Goal: Information Seeking & Learning: Learn about a topic

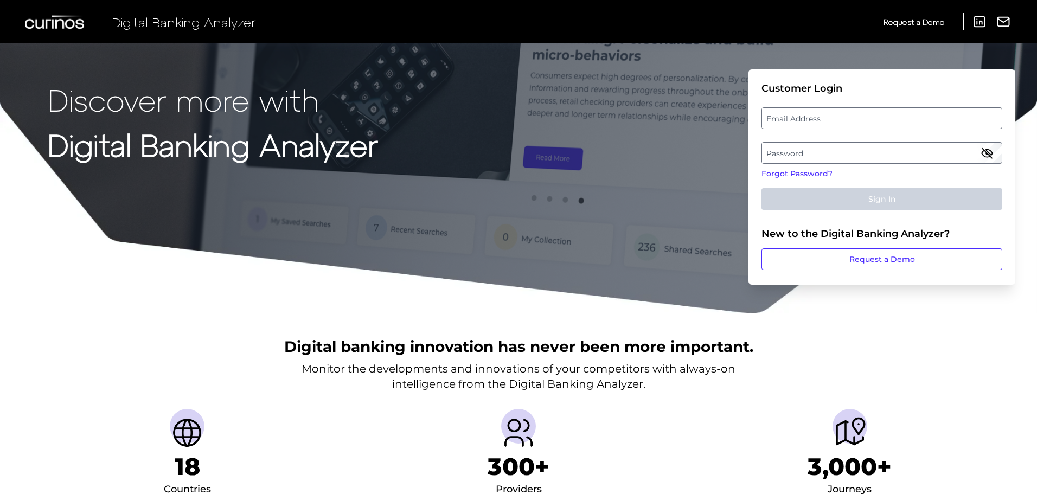
click at [851, 125] on label "Email Address" at bounding box center [881, 118] width 239 height 20
click at [851, 125] on input "email" at bounding box center [882, 118] width 241 height 22
type input "[PERSON_NAME][EMAIL_ADDRESS][PERSON_NAME][DOMAIN_NAME]"
click at [785, 159] on label "Password" at bounding box center [881, 153] width 239 height 20
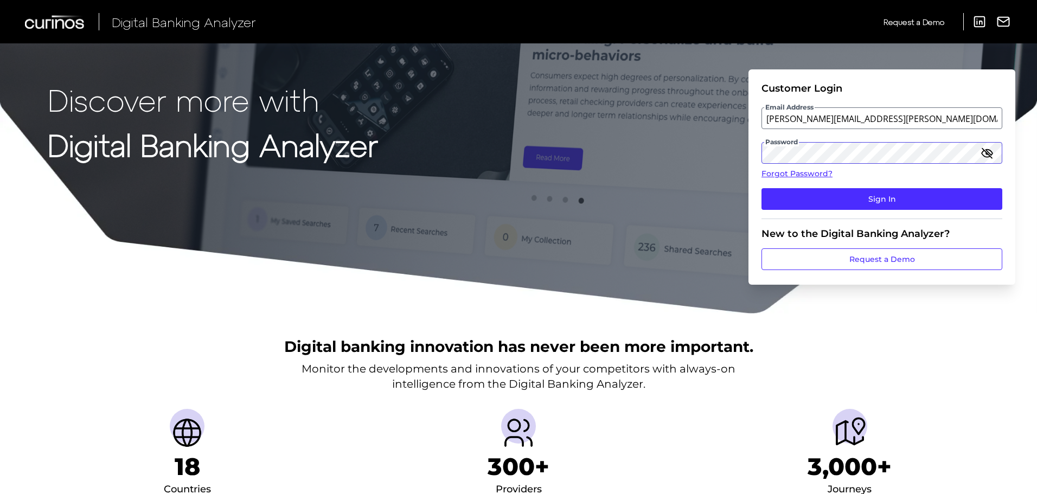
click at [762, 188] on button "Sign In" at bounding box center [882, 199] width 241 height 22
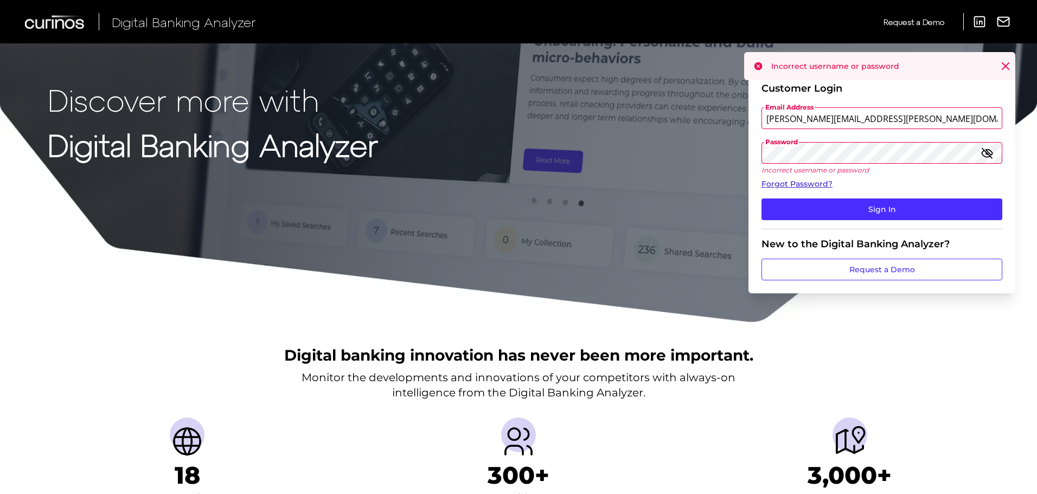
click at [824, 182] on link "Forgot Password?" at bounding box center [882, 183] width 241 height 11
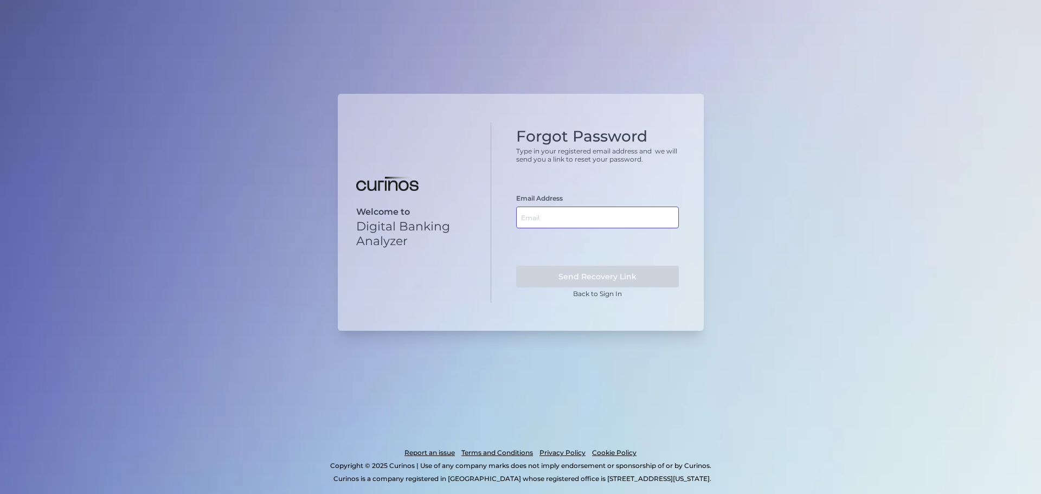
click at [600, 222] on input "text" at bounding box center [597, 218] width 163 height 22
type input "[PERSON_NAME][EMAIL_ADDRESS][PERSON_NAME][DOMAIN_NAME]"
click at [516, 266] on button "Send Recovery Link" at bounding box center [597, 277] width 163 height 22
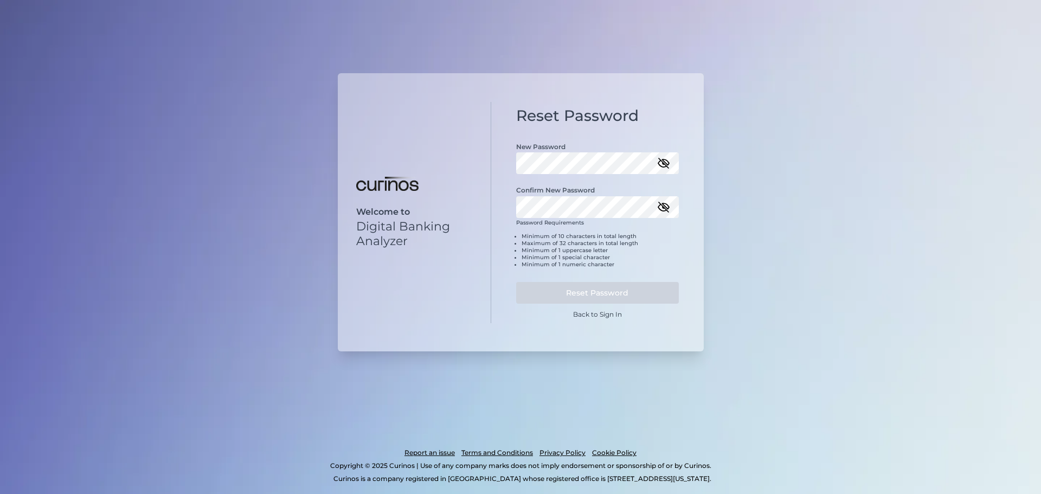
click at [575, 180] on div "Confirm New Password" at bounding box center [597, 195] width 163 height 43
click at [516, 282] on button "Reset Password" at bounding box center [597, 293] width 163 height 22
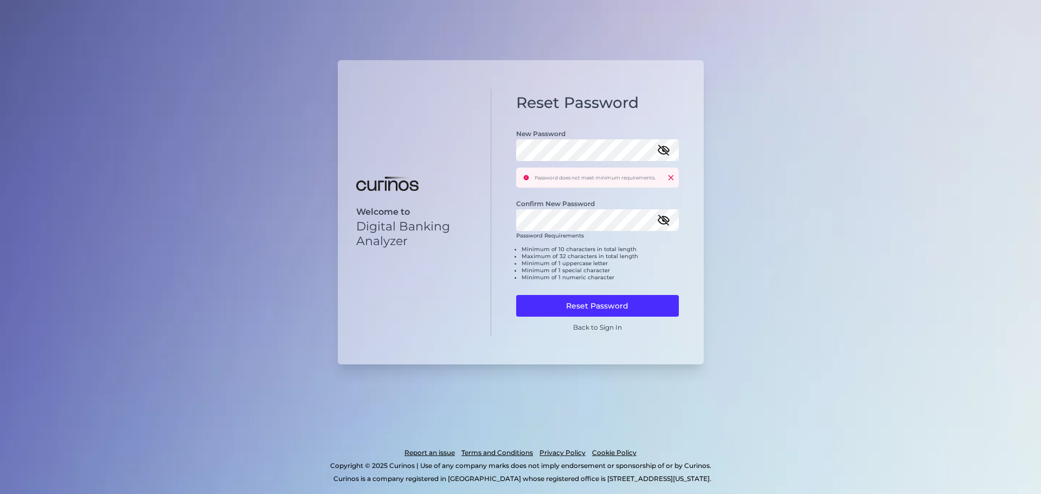
click at [598, 136] on div "New Password" at bounding box center [597, 139] width 163 height 43
click at [376, 138] on div "Welcome to Digital Banking Analyzer Reset Password New Password Password does n…" at bounding box center [521, 212] width 366 height 304
click button at bounding box center [671, 177] width 7 height 7
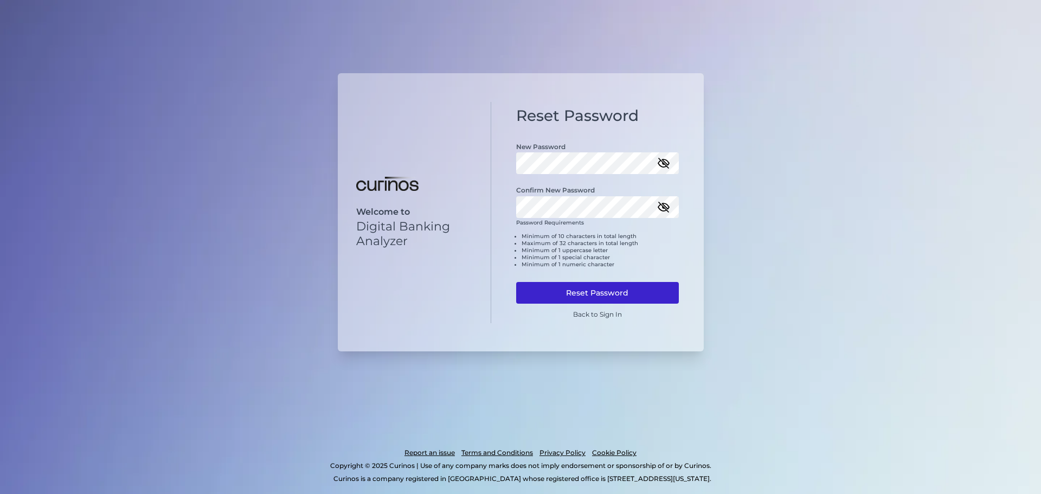
click at [585, 292] on button "Reset Password" at bounding box center [597, 293] width 163 height 22
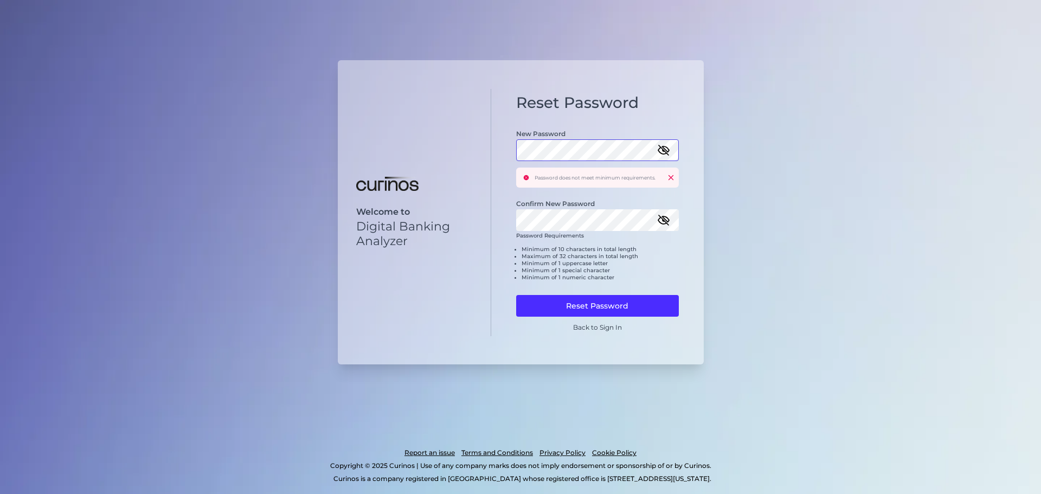
click at [508, 163] on div "Reset Password New Password Password does not meet minimum requirements. Confir…" at bounding box center [597, 212] width 213 height 247
click button at bounding box center [671, 177] width 7 height 7
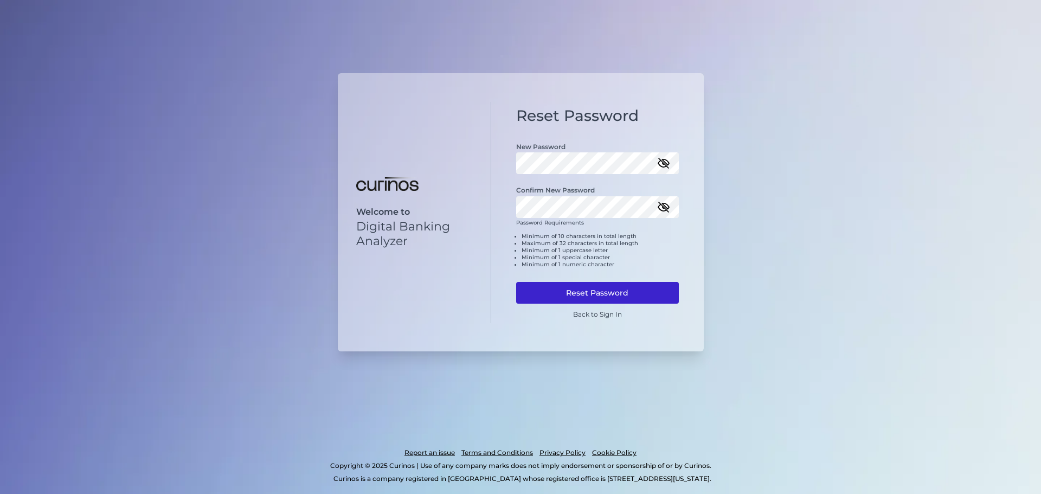
click at [572, 293] on button "Reset Password" at bounding box center [597, 293] width 163 height 22
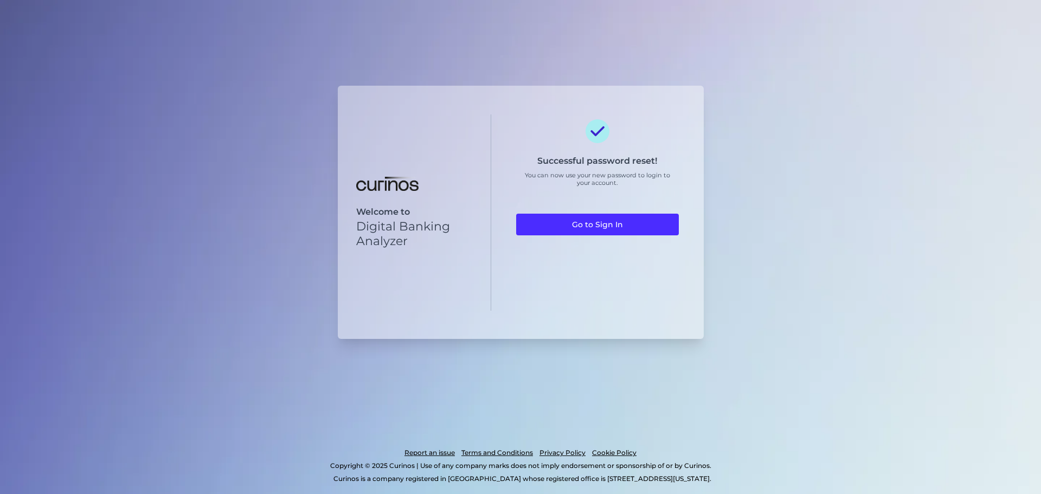
click at [588, 239] on div "Successful password reset! You can now use your new password to login to your a…" at bounding box center [597, 212] width 163 height 187
click at [583, 219] on link "Go to Sign In" at bounding box center [597, 225] width 163 height 22
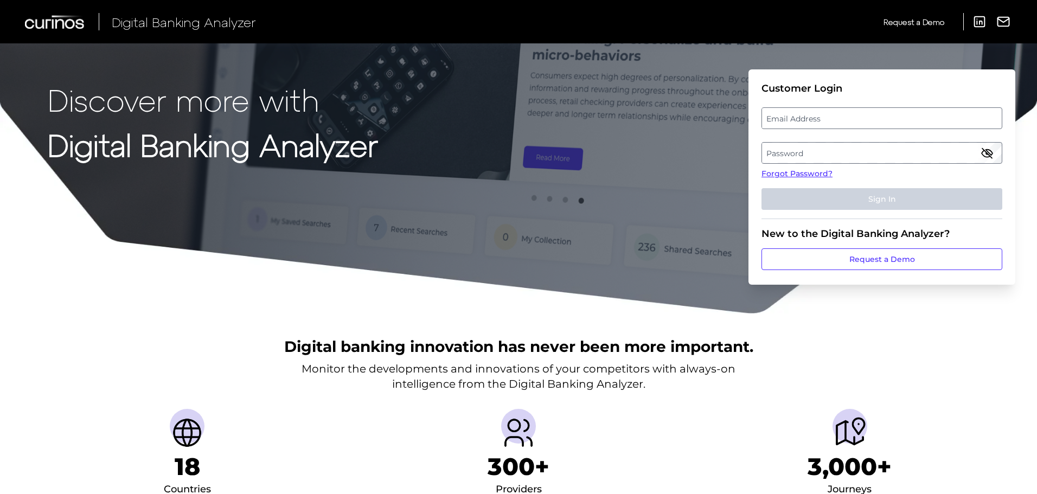
click at [817, 117] on label "Email Address" at bounding box center [881, 118] width 239 height 20
click at [817, 117] on input "email" at bounding box center [882, 118] width 241 height 22
type input "[PERSON_NAME][EMAIL_ADDRESS][PERSON_NAME][DOMAIN_NAME]"
click at [802, 154] on label "Password" at bounding box center [881, 153] width 239 height 20
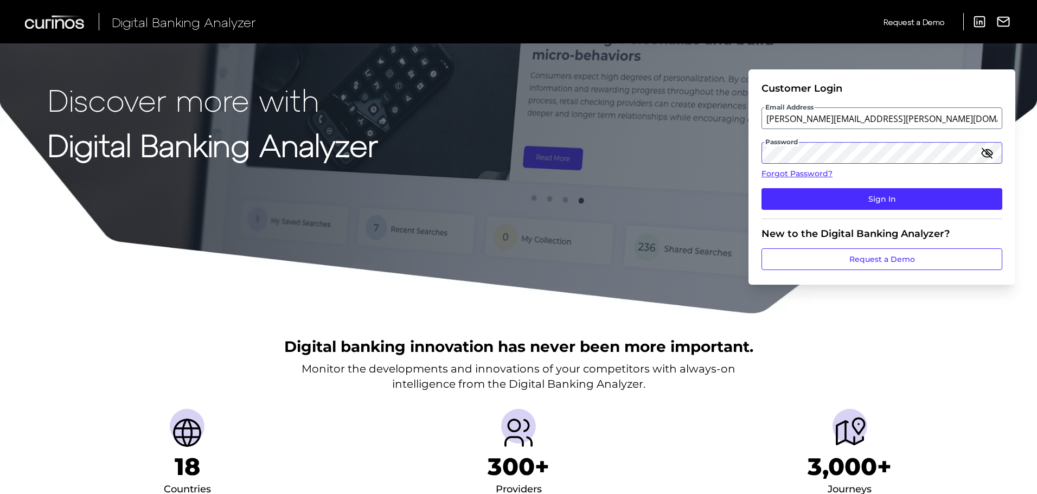
click at [762, 188] on button "Sign In" at bounding box center [882, 199] width 241 height 22
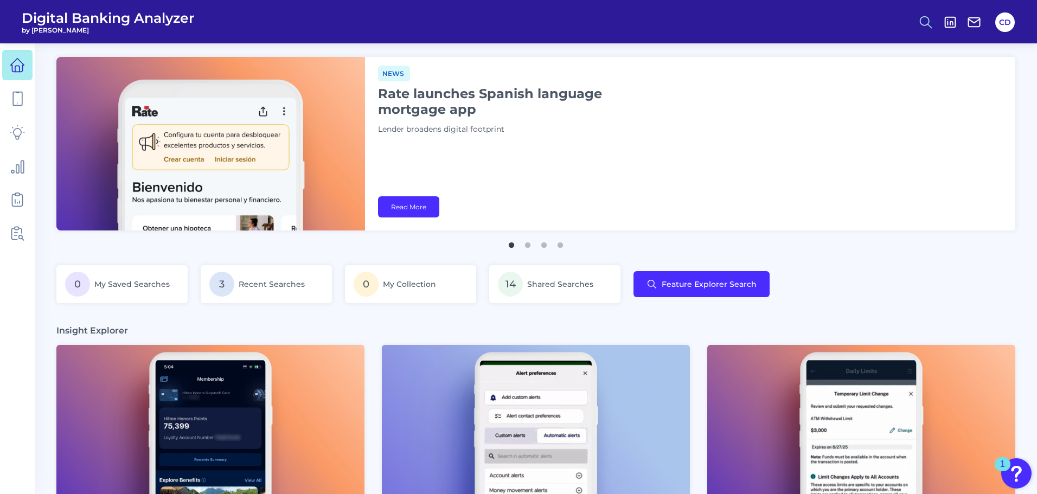
click at [924, 24] on icon at bounding box center [925, 22] width 15 height 15
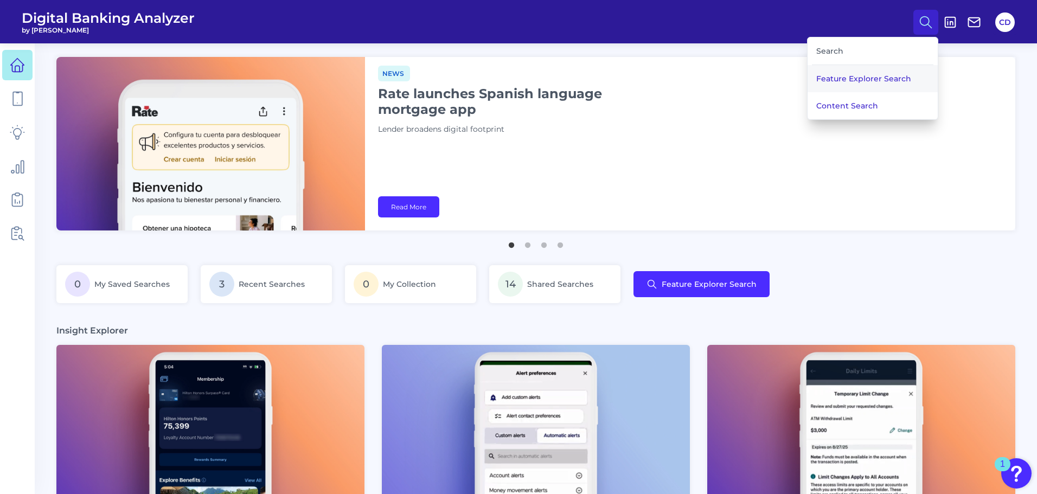
click at [829, 78] on button "Feature Explorer Search" at bounding box center [873, 78] width 130 height 27
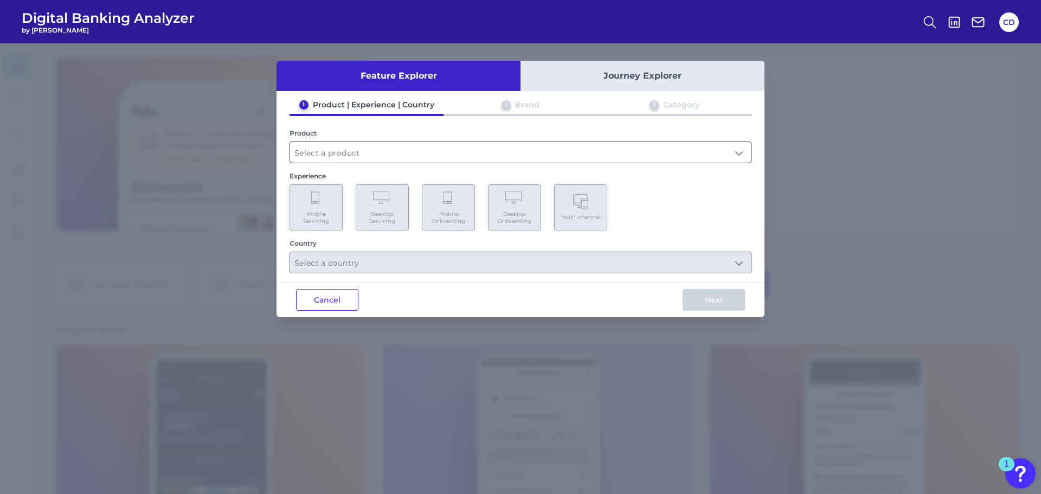
click at [375, 147] on input "text" at bounding box center [520, 152] width 461 height 21
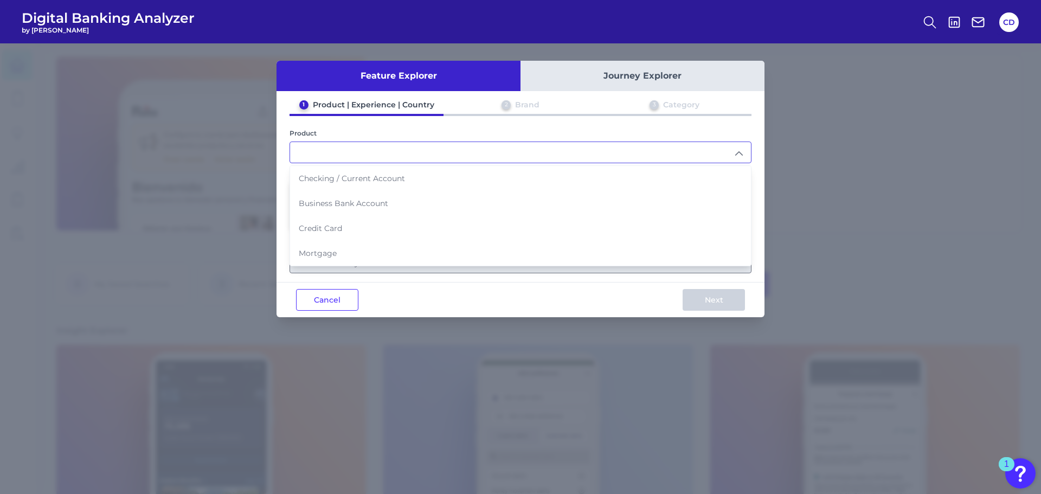
click at [434, 292] on div "Cancel Next" at bounding box center [521, 299] width 488 height 35
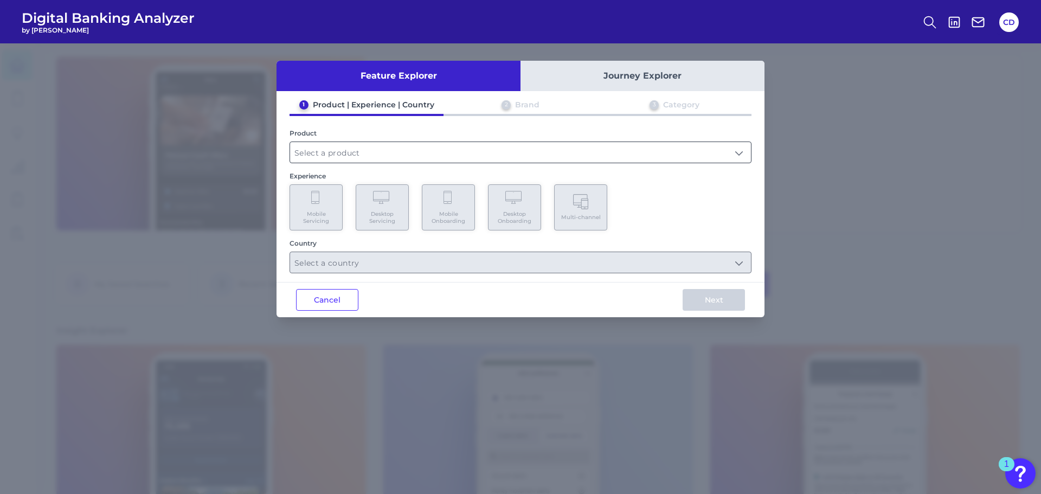
click at [395, 150] on input "text" at bounding box center [520, 152] width 461 height 21
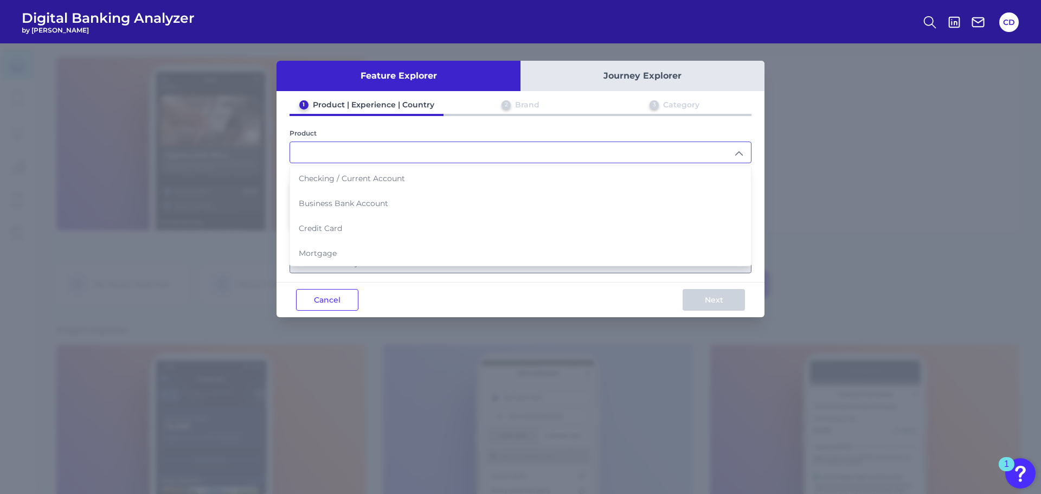
click at [394, 159] on input "text" at bounding box center [520, 152] width 461 height 21
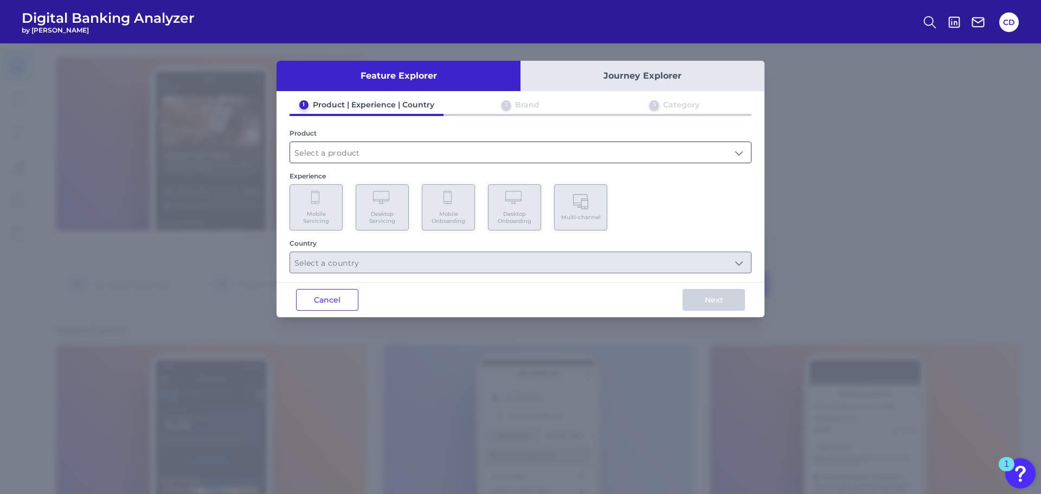
click at [394, 159] on input "text" at bounding box center [520, 152] width 461 height 21
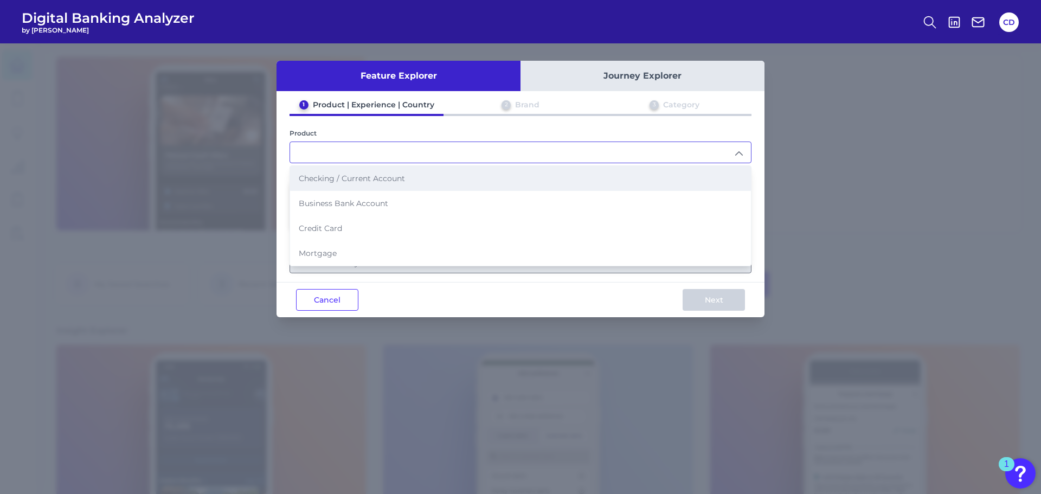
click at [398, 183] on span "Checking / Current Account" at bounding box center [352, 179] width 106 height 10
type input "Checking / Current Account"
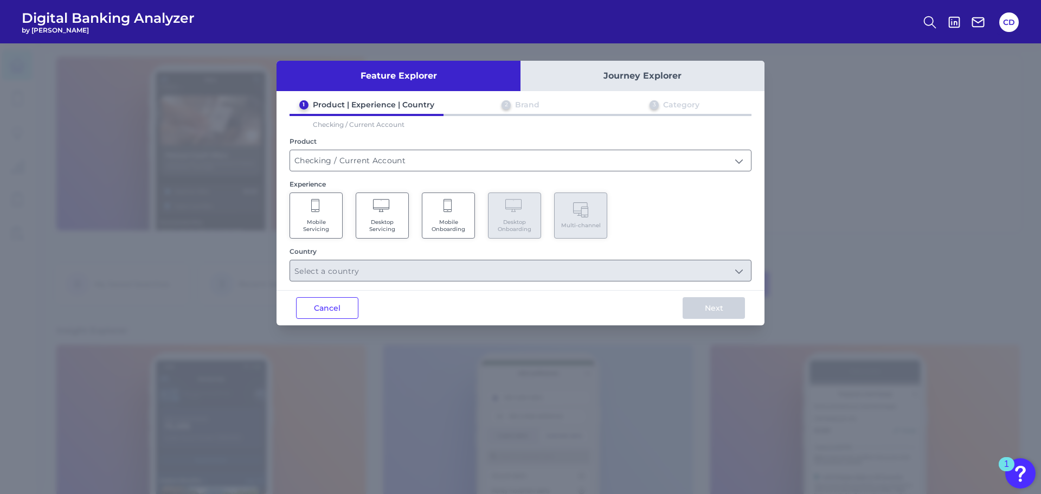
click at [460, 205] on Onboarding "Mobile Onboarding" at bounding box center [448, 216] width 53 height 46
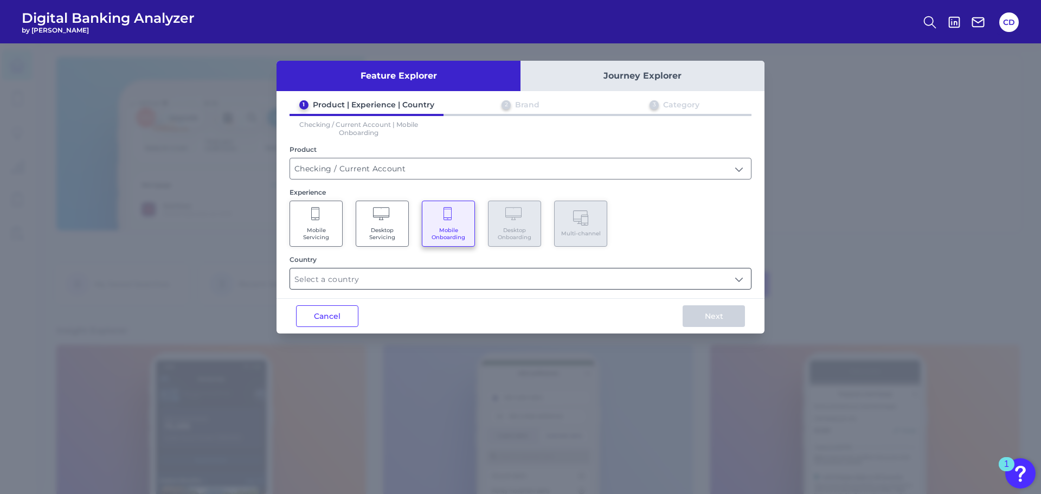
click at [431, 282] on input "text" at bounding box center [520, 279] width 461 height 21
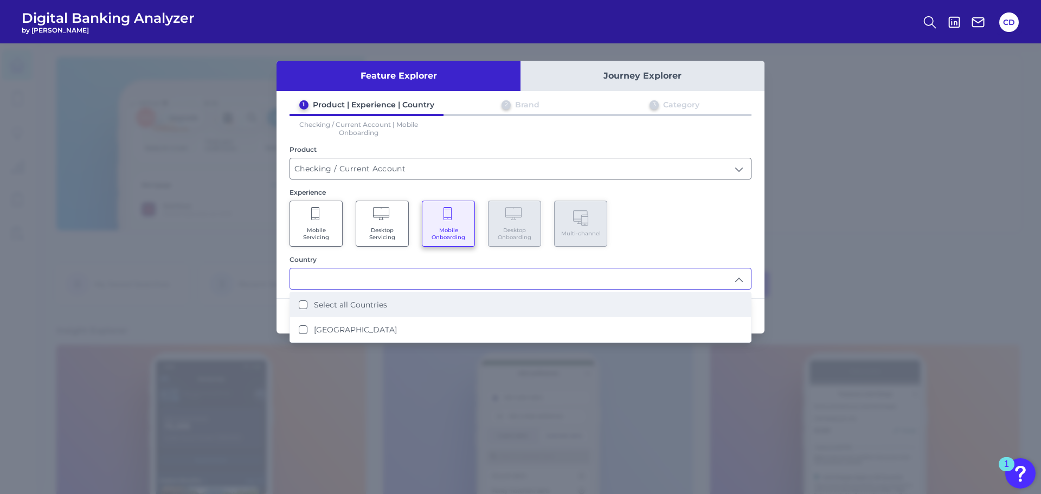
click at [347, 308] on label "Select all Countries" at bounding box center [350, 305] width 73 height 10
type input "Select all Countries"
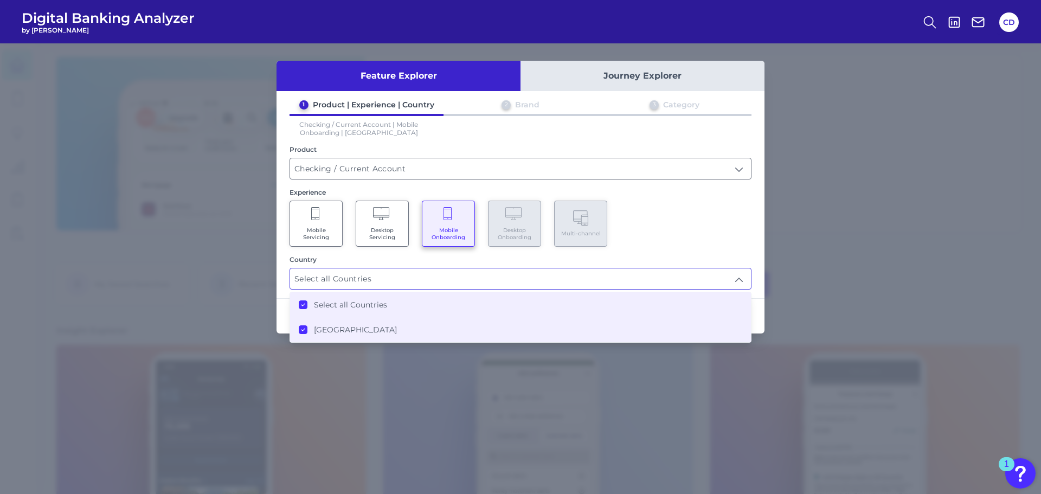
scroll to position [1, 0]
click at [710, 209] on div "Mobile Servicing Desktop Servicing Mobile Onboarding Desktop Onboarding Multi-c…" at bounding box center [521, 224] width 462 height 46
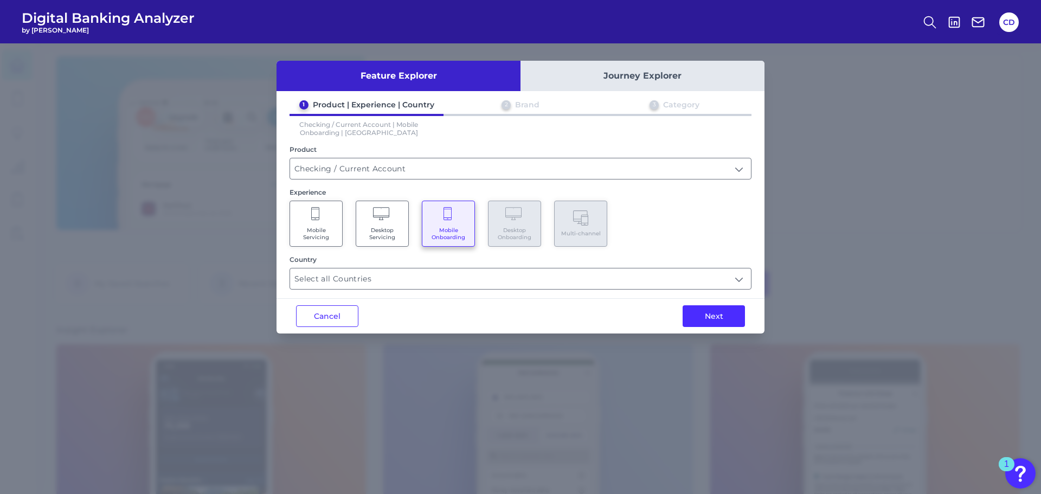
click at [717, 337] on div "Feature Explorer Journey Explorer 1 Product | Experience | Country 2 Brand 3 Ca…" at bounding box center [520, 268] width 1041 height 451
click at [712, 324] on button "Next" at bounding box center [714, 316] width 62 height 22
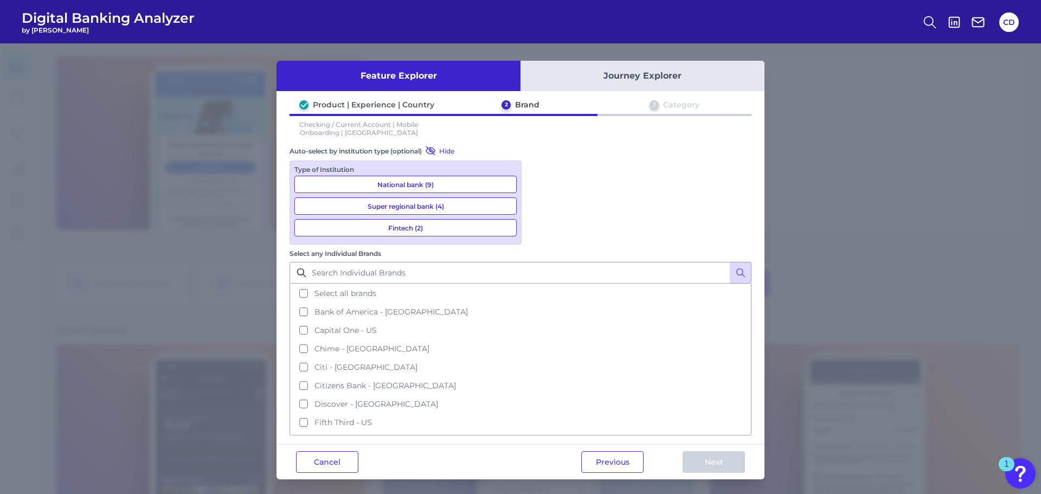
click at [359, 183] on button "National bank (9)" at bounding box center [406, 184] width 222 height 17
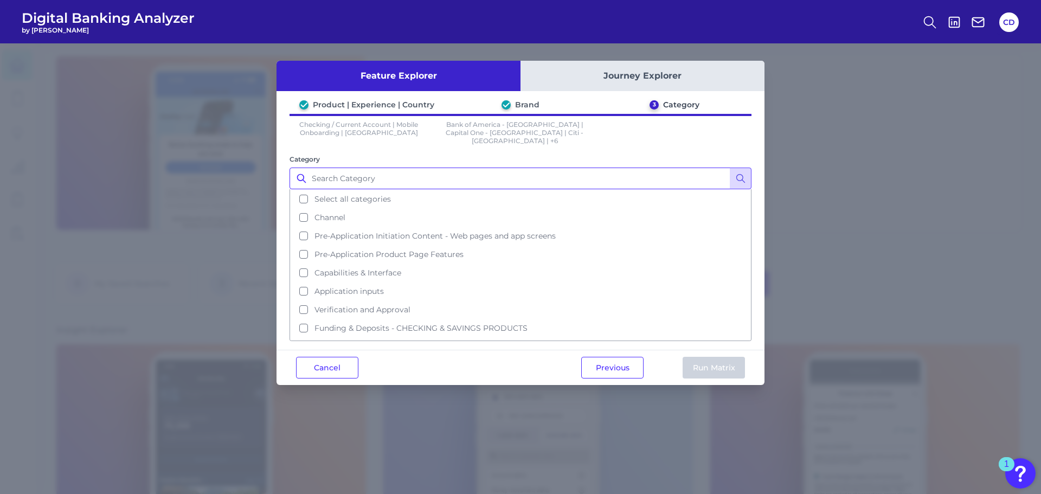
click at [432, 176] on input "Category" at bounding box center [521, 179] width 462 height 22
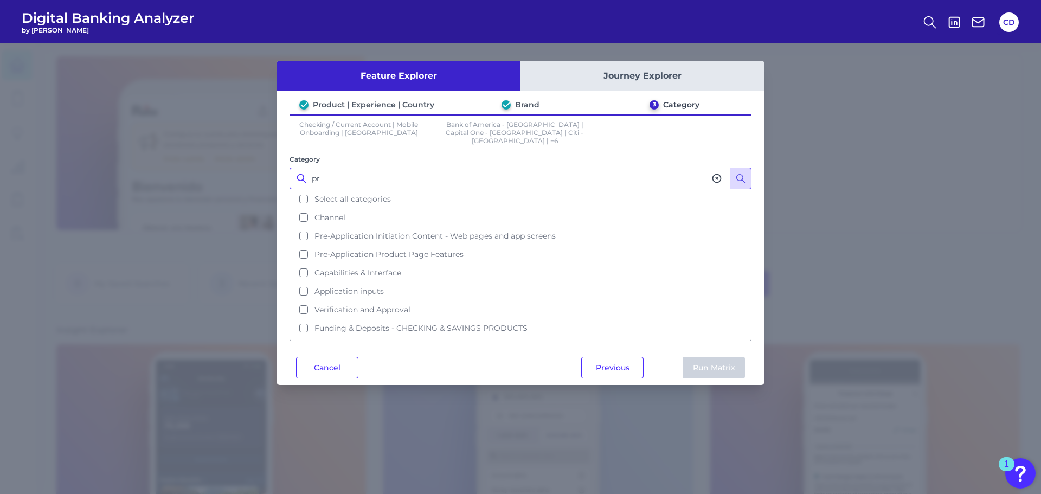
type input "p"
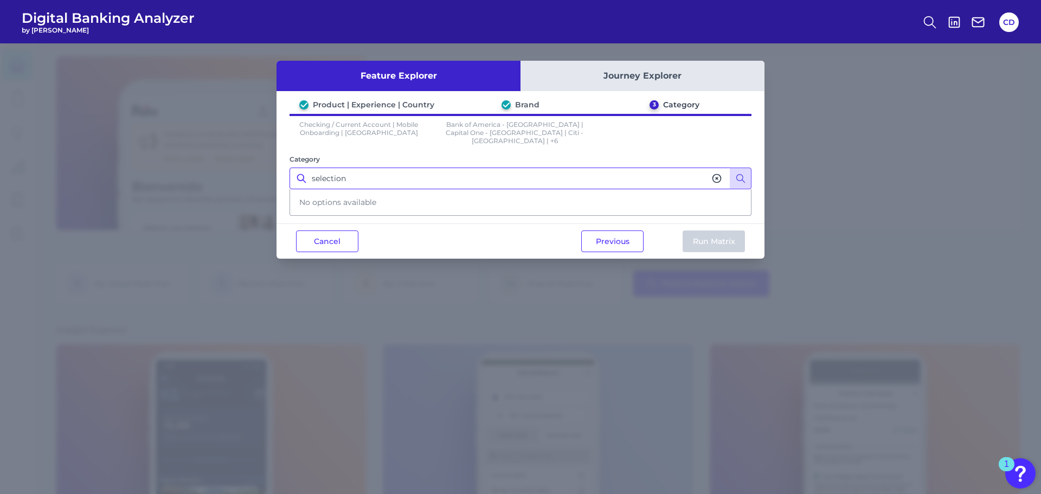
type input "selection"
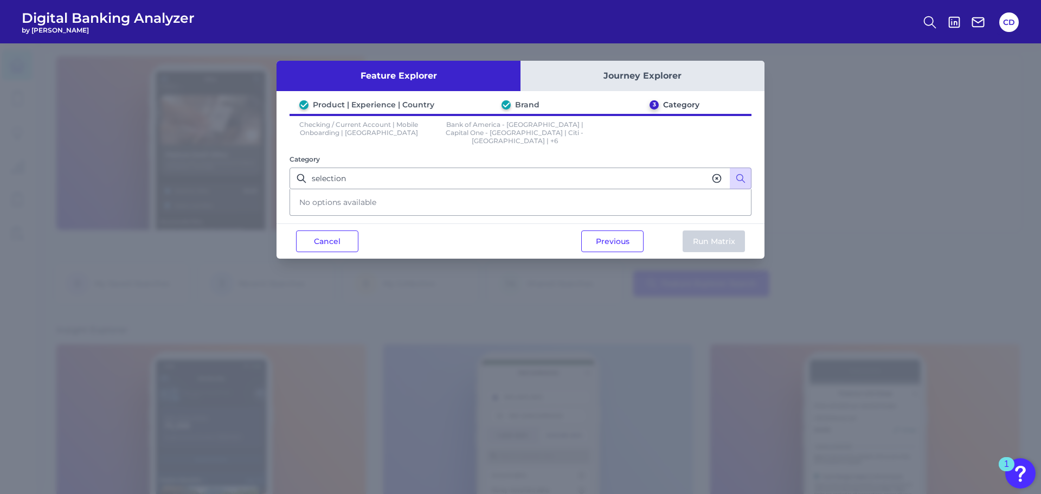
click at [885, 316] on div "Feature Explorer Journey Explorer Product | Experience | Country Brand 3 Catego…" at bounding box center [520, 268] width 1041 height 451
click at [444, 172] on input "selection" at bounding box center [521, 179] width 462 height 22
drag, startPoint x: 390, startPoint y: 168, endPoint x: 191, endPoint y: 144, distance: 200.6
click at [191, 144] on div "Feature Explorer Journey Explorer Product | Experience | Country Brand 3 Catego…" at bounding box center [520, 268] width 1041 height 451
click at [742, 173] on icon at bounding box center [741, 178] width 11 height 11
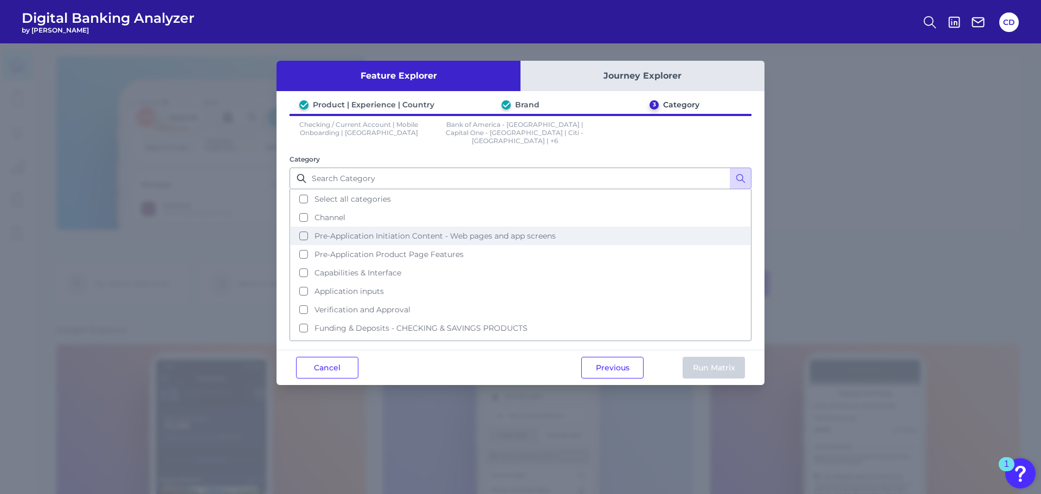
click at [361, 231] on span "Pre-Application Initiation Content - Web pages and app screens" at bounding box center [435, 236] width 241 height 10
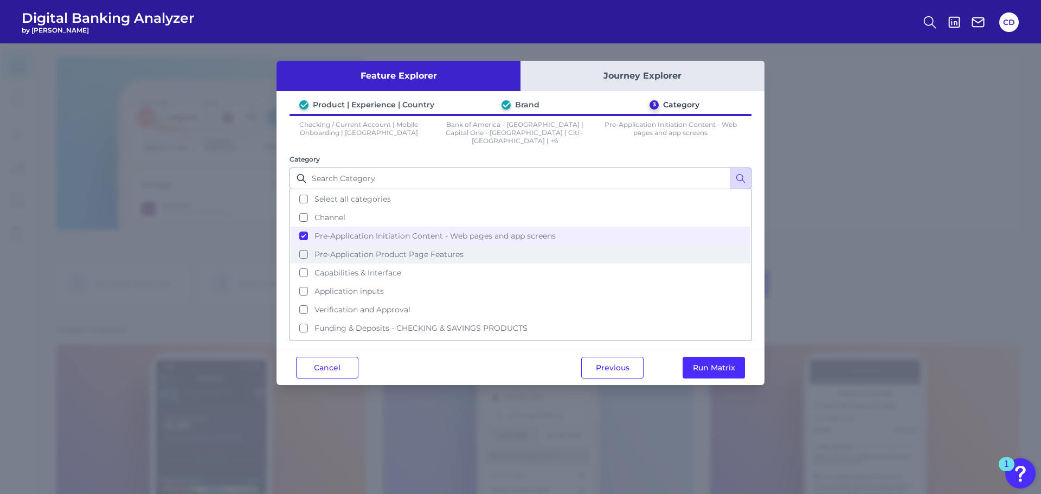
click at [387, 245] on button "Pre-Application Product Page Features" at bounding box center [521, 254] width 460 height 18
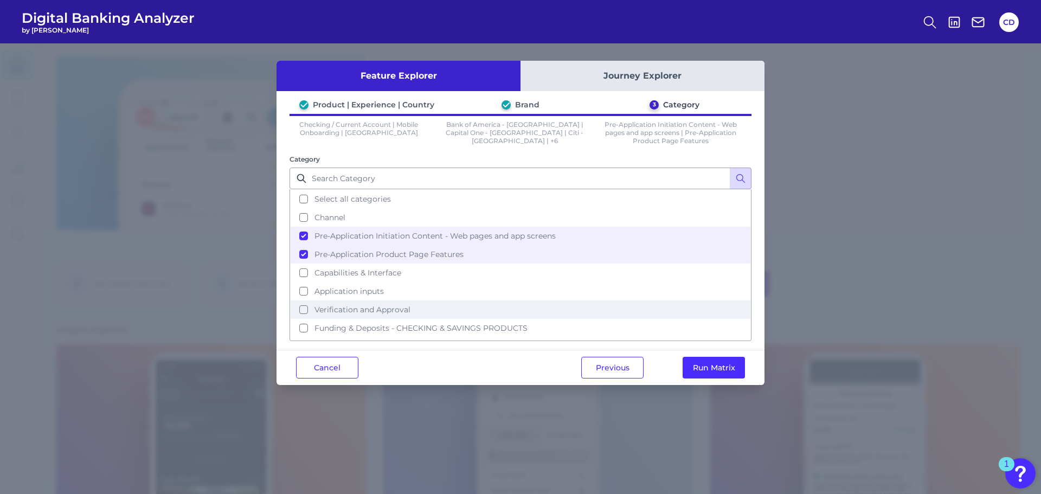
scroll to position [34, 0]
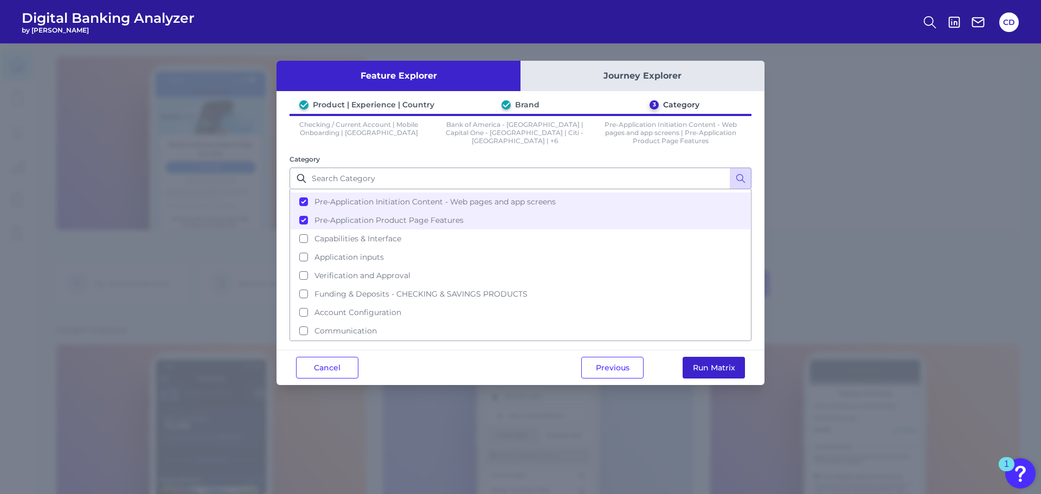
click at [724, 366] on button "Run Matrix" at bounding box center [714, 368] width 62 height 22
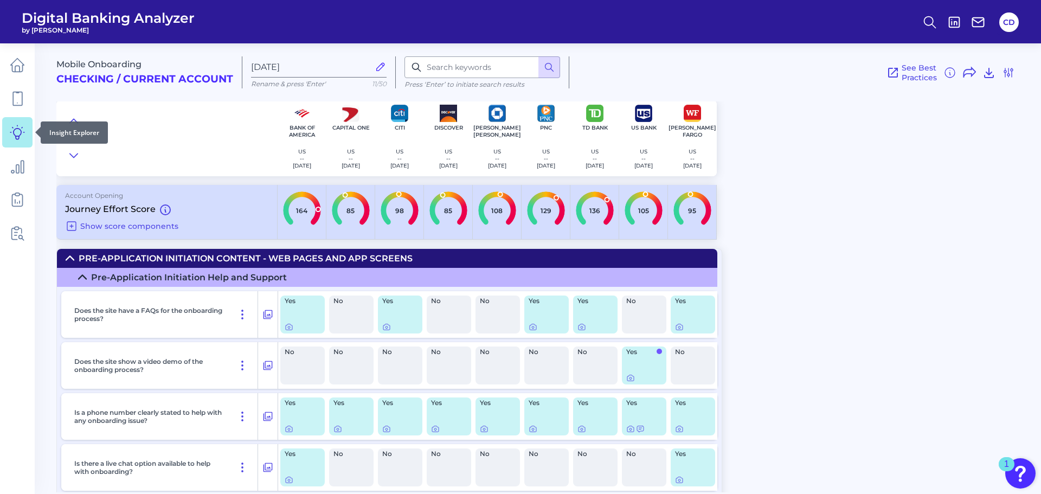
click at [21, 136] on icon at bounding box center [17, 132] width 15 height 15
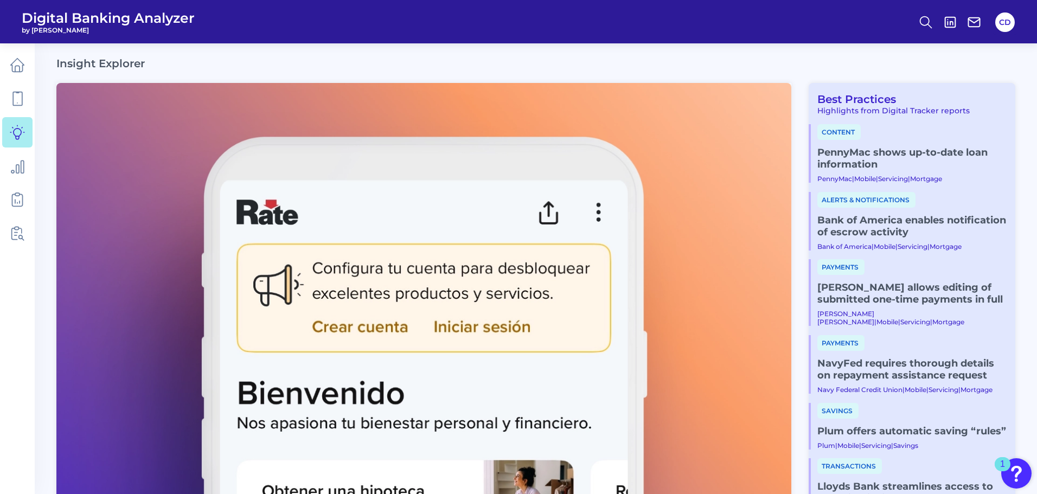
click at [134, 299] on img at bounding box center [423, 289] width 735 height 413
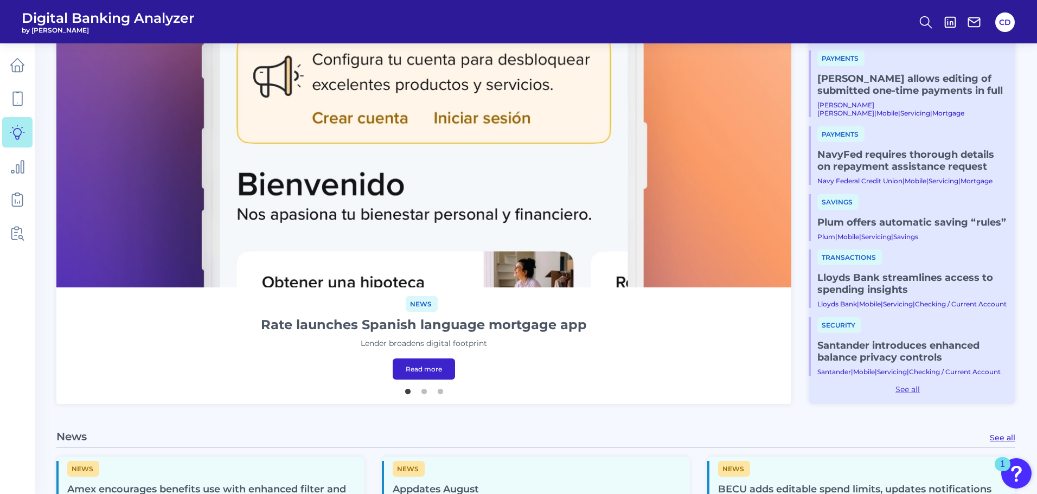
scroll to position [217, 0]
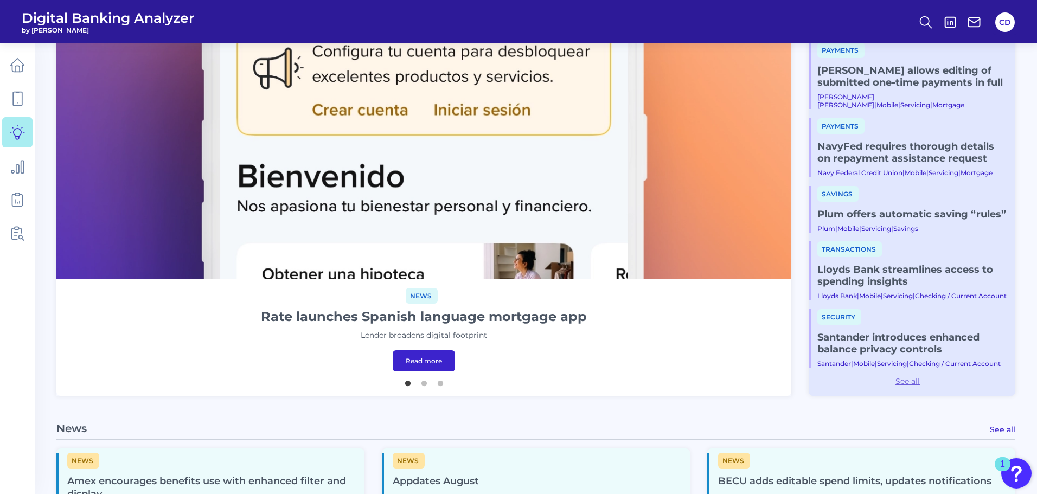
click at [911, 385] on link "See all" at bounding box center [908, 381] width 198 height 10
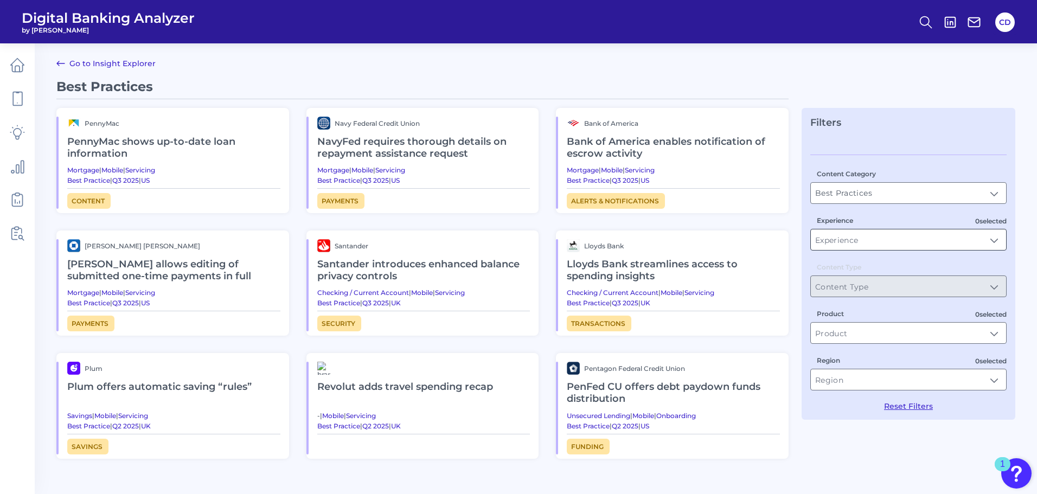
click at [858, 241] on input "Experience" at bounding box center [908, 239] width 195 height 21
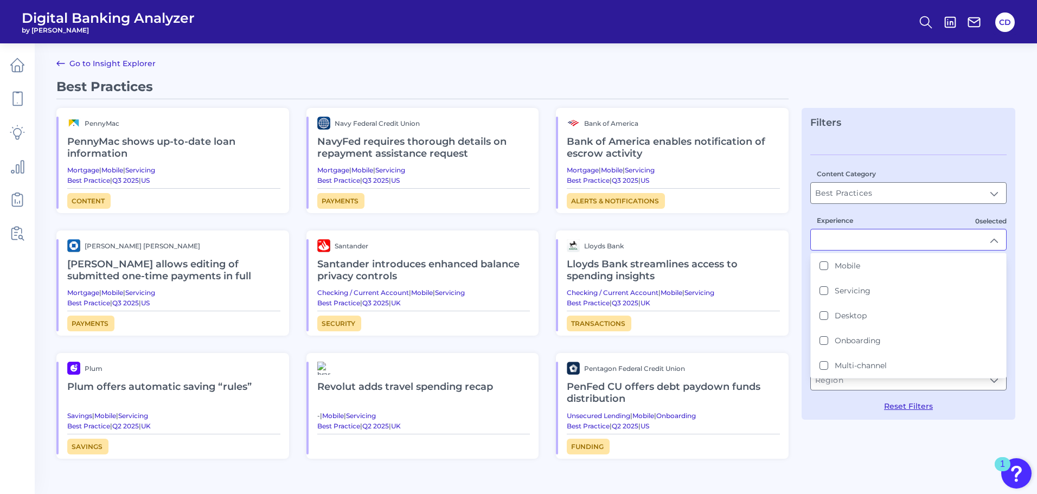
click at [858, 241] on input "Experience" at bounding box center [908, 239] width 195 height 21
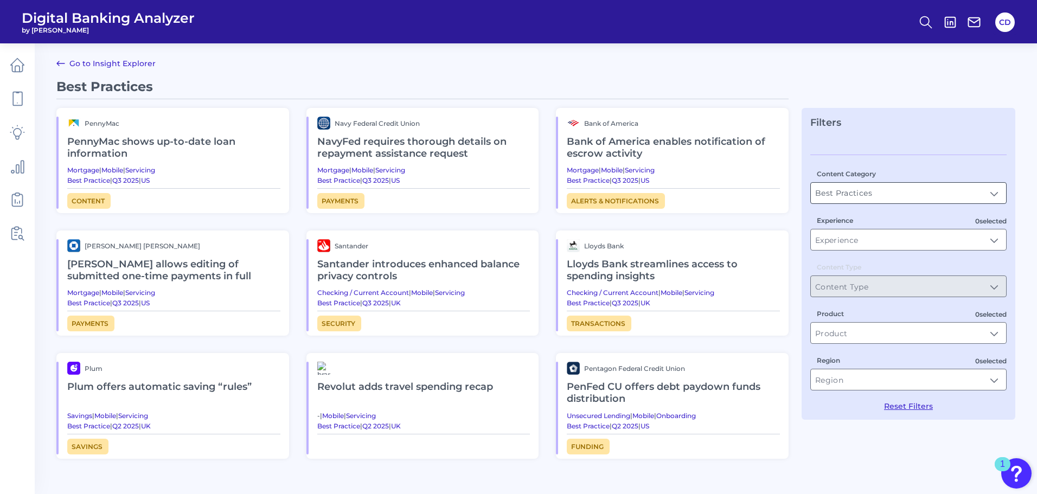
click at [847, 197] on input "Best Practices" at bounding box center [908, 193] width 195 height 21
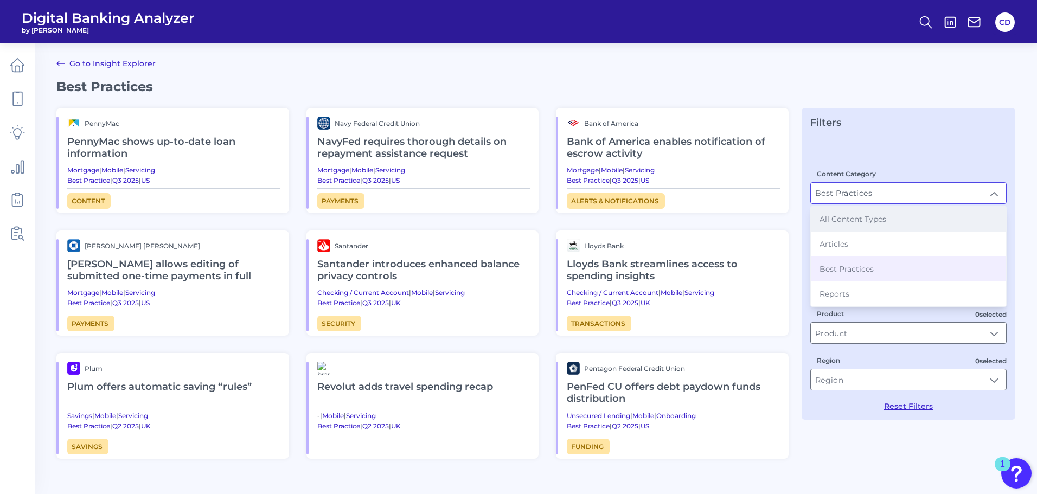
click at [859, 220] on span "All Content Types" at bounding box center [853, 219] width 67 height 10
type input "All Content Types"
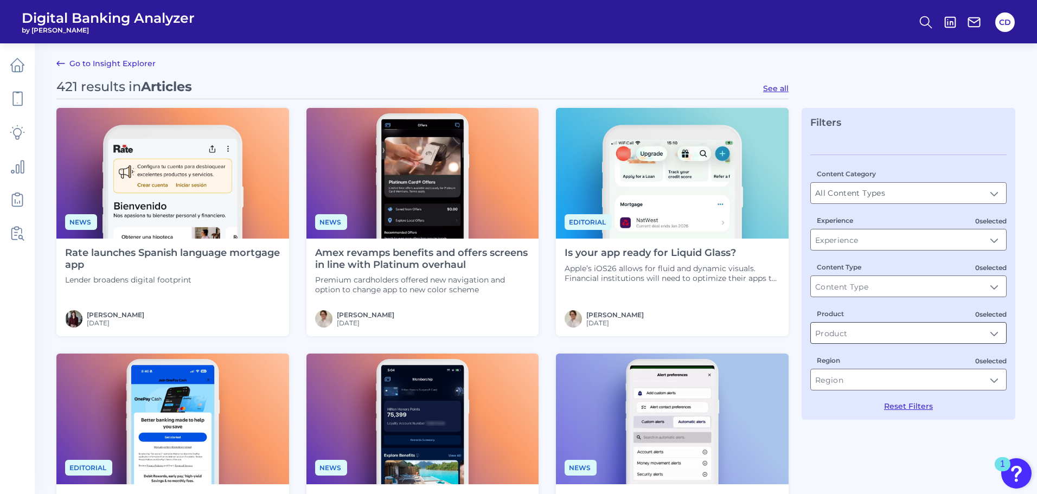
click at [827, 330] on input "Product" at bounding box center [908, 333] width 195 height 21
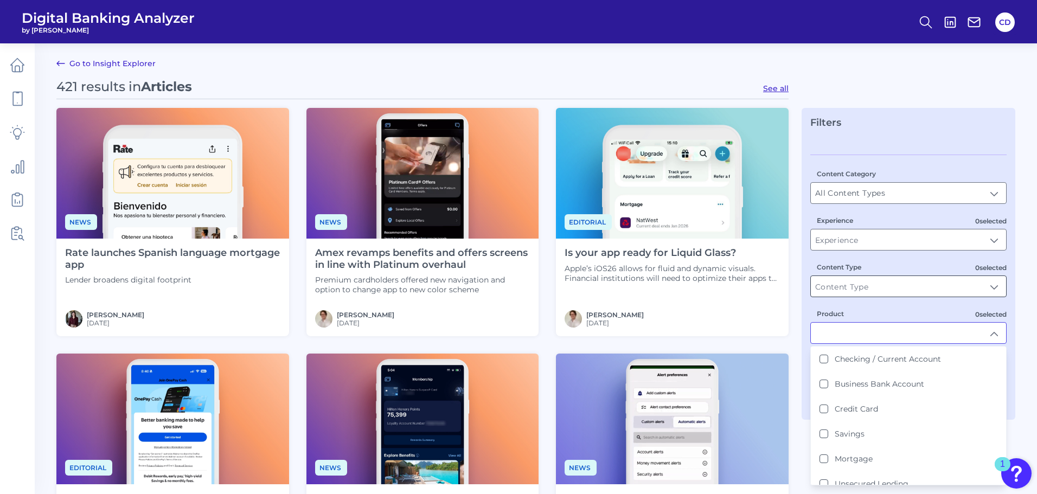
click at [904, 290] on input "Content Type" at bounding box center [908, 286] width 195 height 21
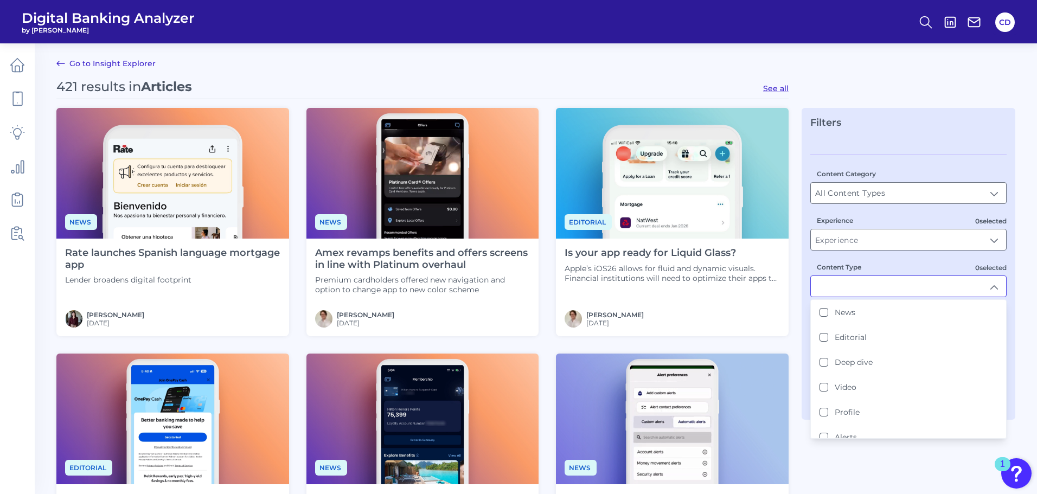
click at [900, 283] on input "Content Type" at bounding box center [908, 286] width 195 height 21
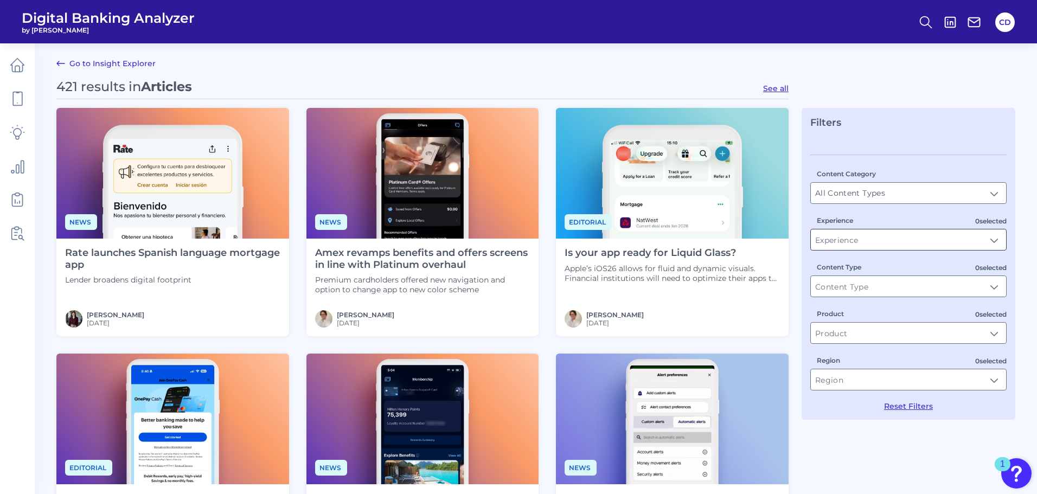
click at [902, 237] on input "Experience" at bounding box center [908, 239] width 195 height 21
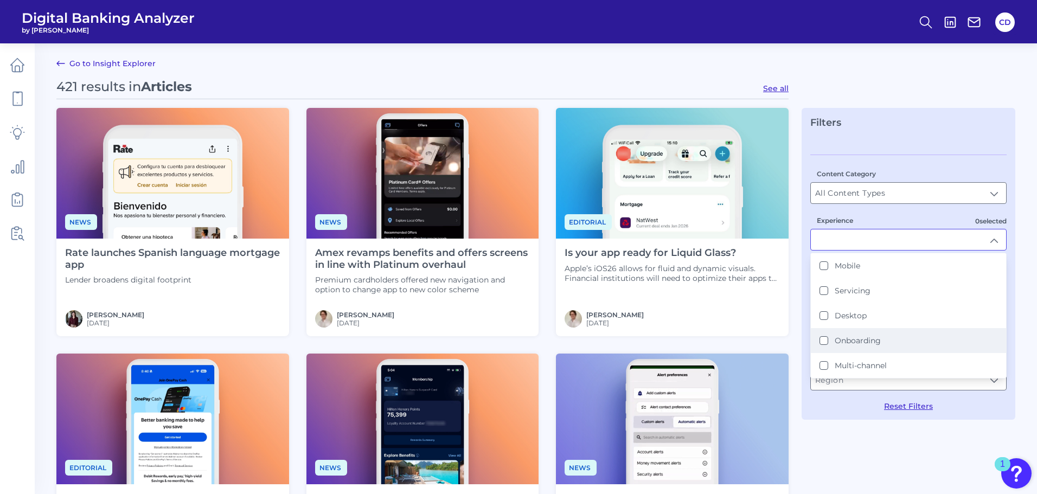
click at [856, 334] on li "Onboarding" at bounding box center [908, 340] width 195 height 25
type input "Onboarding"
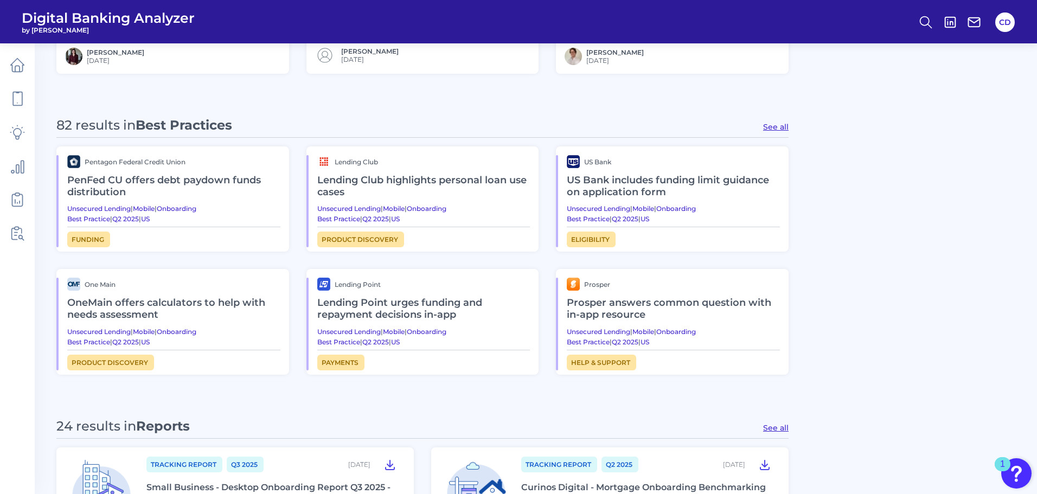
scroll to position [543, 0]
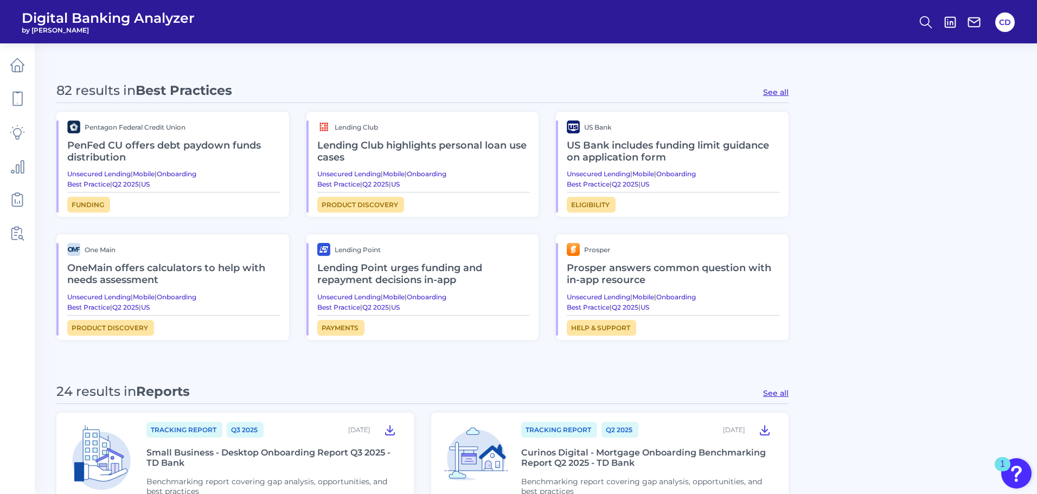
click at [772, 88] on button "See all" at bounding box center [775, 92] width 25 height 10
type input "Best Practices"
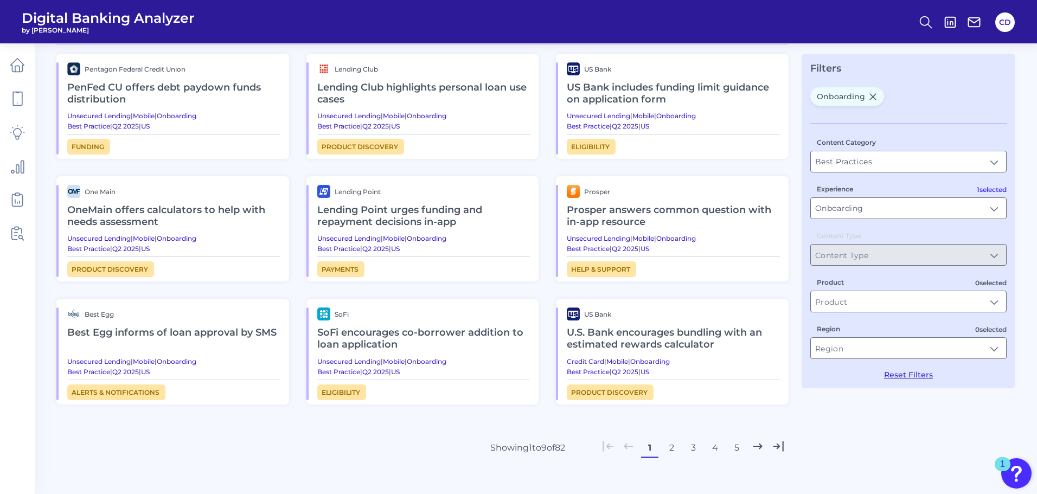
scroll to position [111, 0]
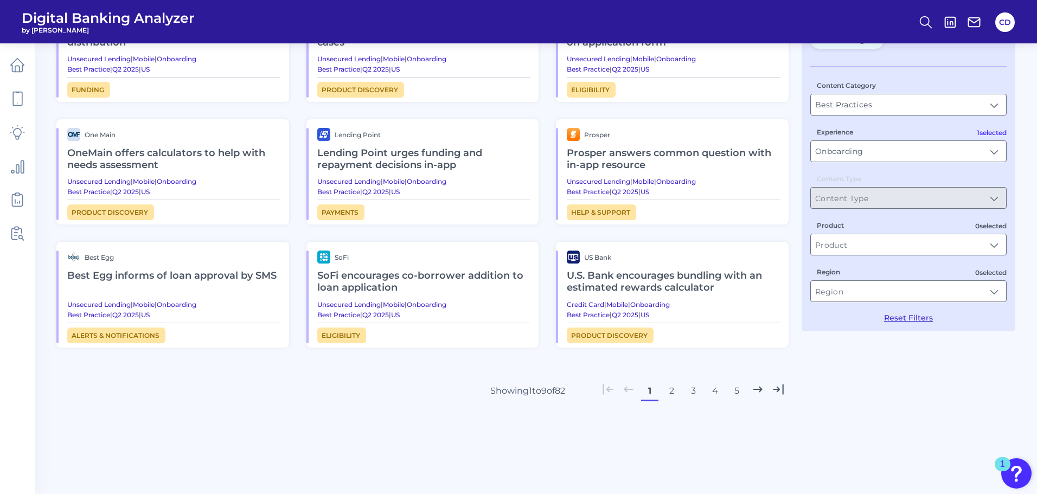
click at [666, 393] on button "2" at bounding box center [671, 390] width 17 height 17
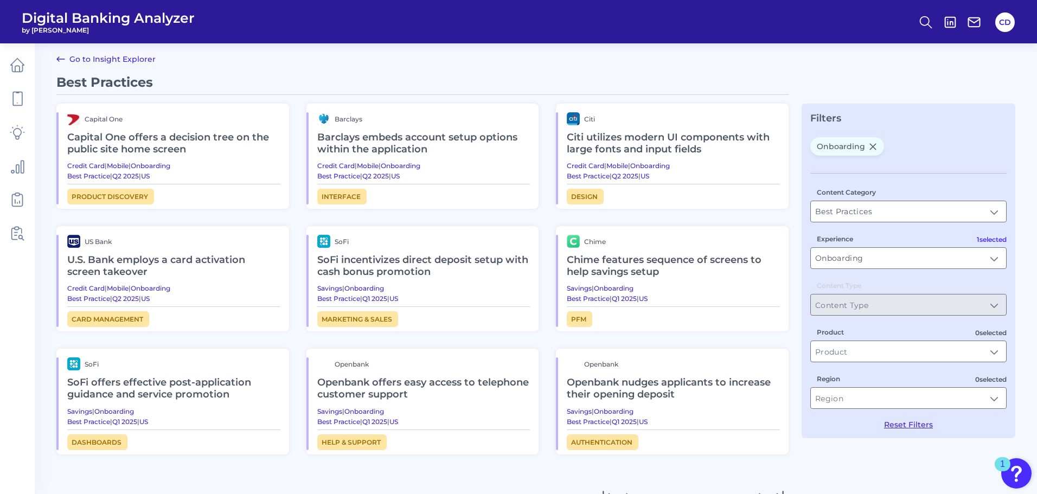
scroll to position [0, 0]
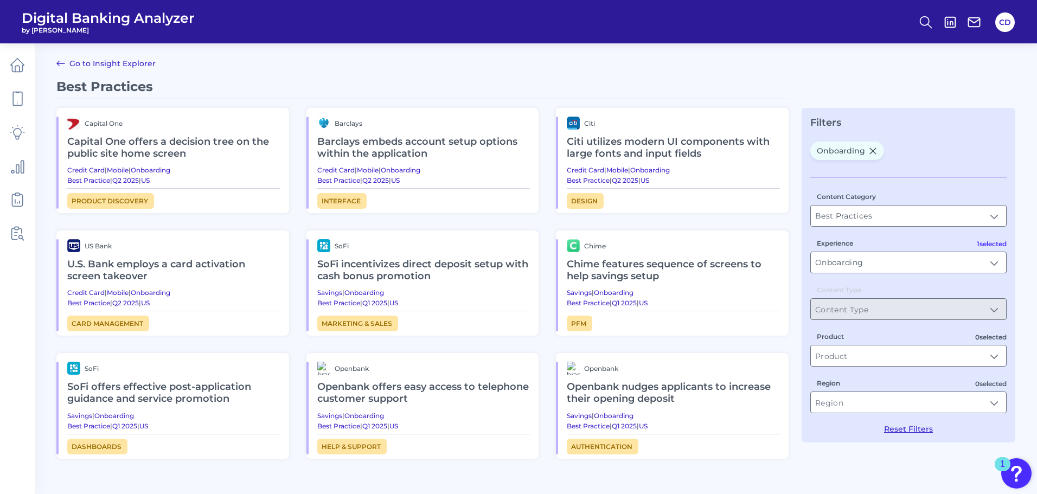
click at [176, 147] on h2 "Capital One offers a decision tree on the public site home screen" at bounding box center [173, 148] width 213 height 36
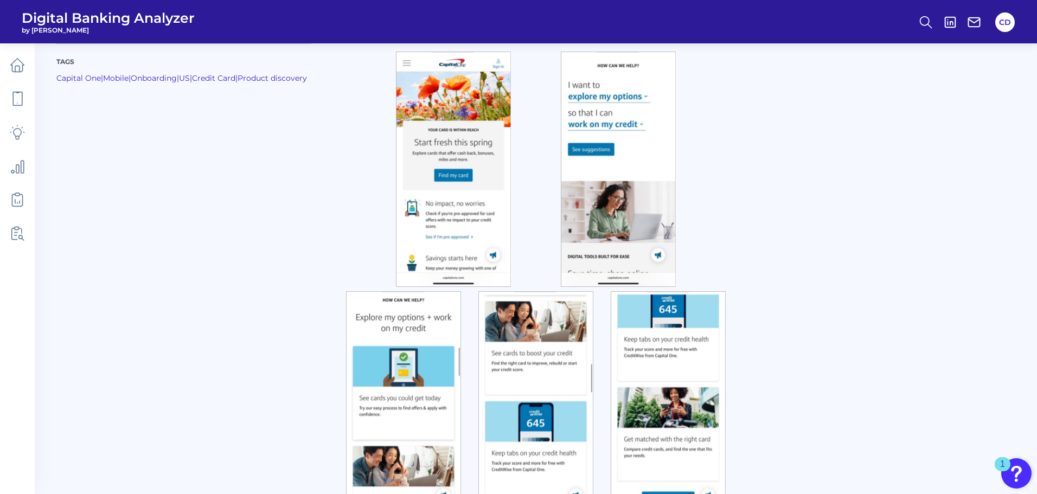
scroll to position [219, 0]
drag, startPoint x: 94, startPoint y: 391, endPoint x: 111, endPoint y: 368, distance: 29.1
click at [98, 388] on div "Tags Capital One | Mobile | Onboarding | US | Credit Card | Product discovery" at bounding box center [201, 235] width 290 height 594
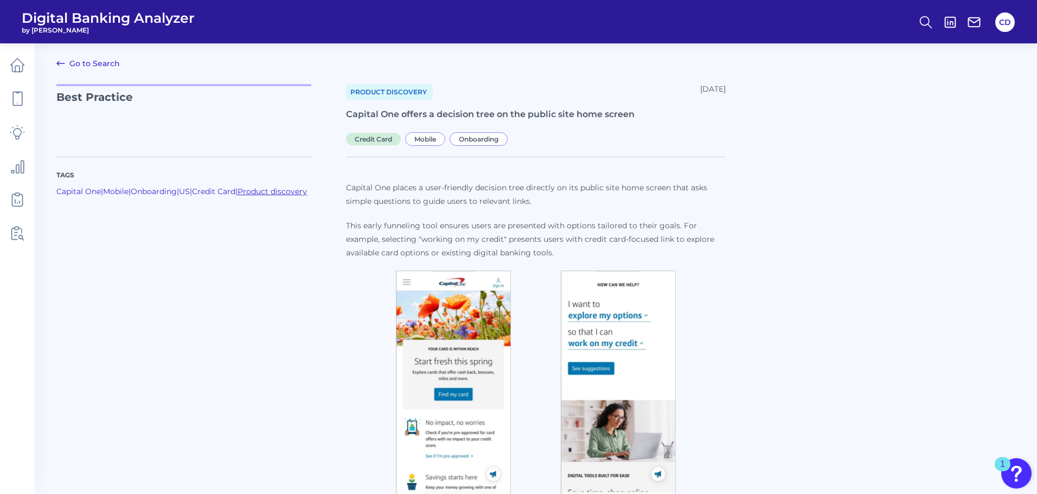
click at [238, 196] on link "Product discovery" at bounding box center [272, 192] width 69 height 10
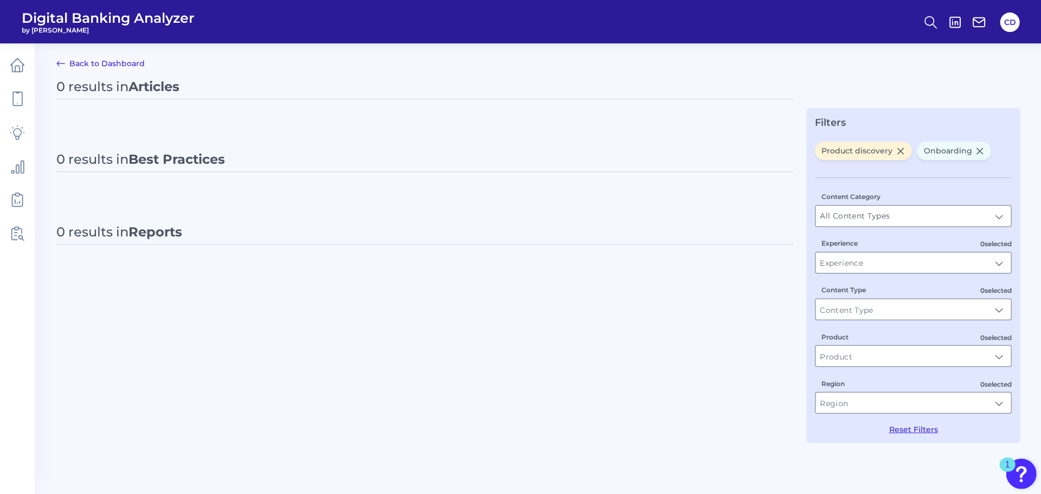
type input "Onboarding"
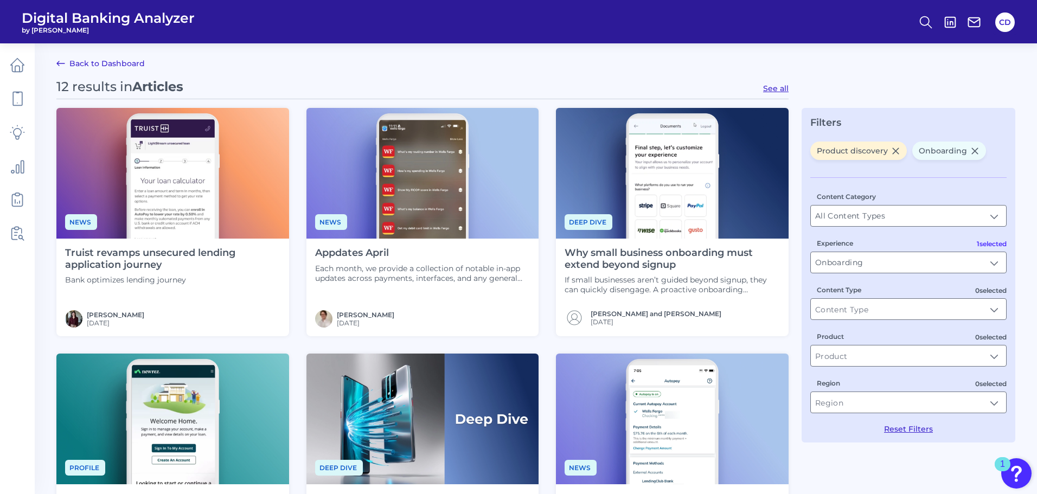
click at [975, 155] on icon at bounding box center [974, 150] width 9 height 9
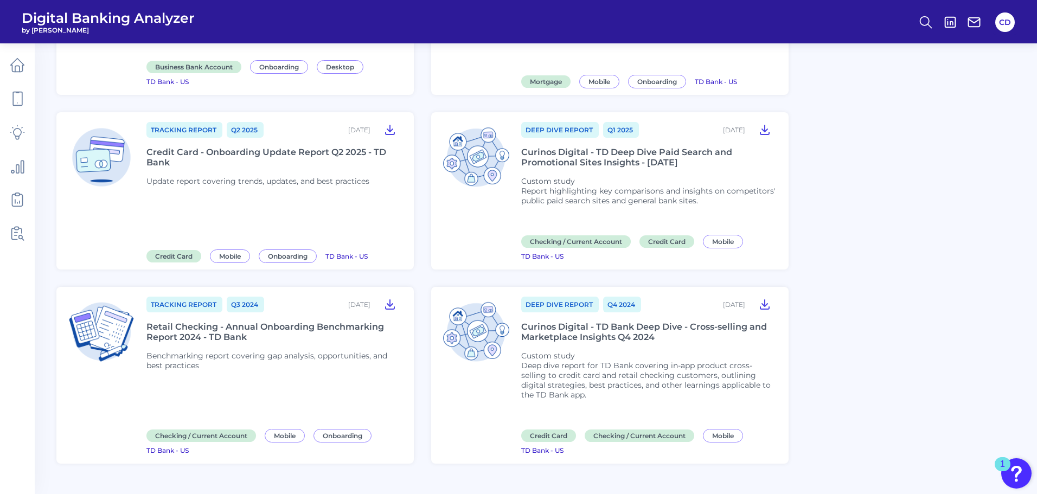
scroll to position [1027, 0]
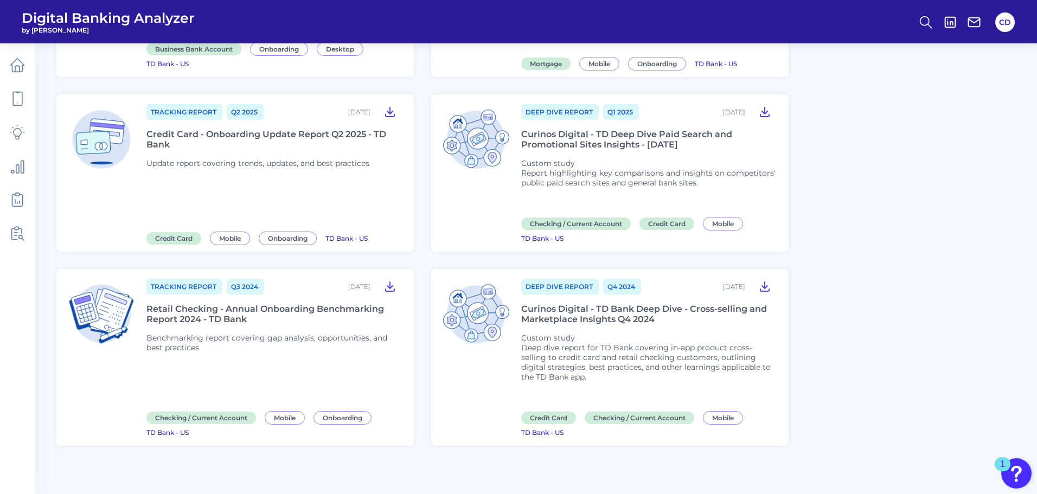
click at [636, 306] on div "Curinos Digital - TD Bank Deep Dive - Cross-selling and Marketplace Insights Q4…" at bounding box center [648, 314] width 254 height 21
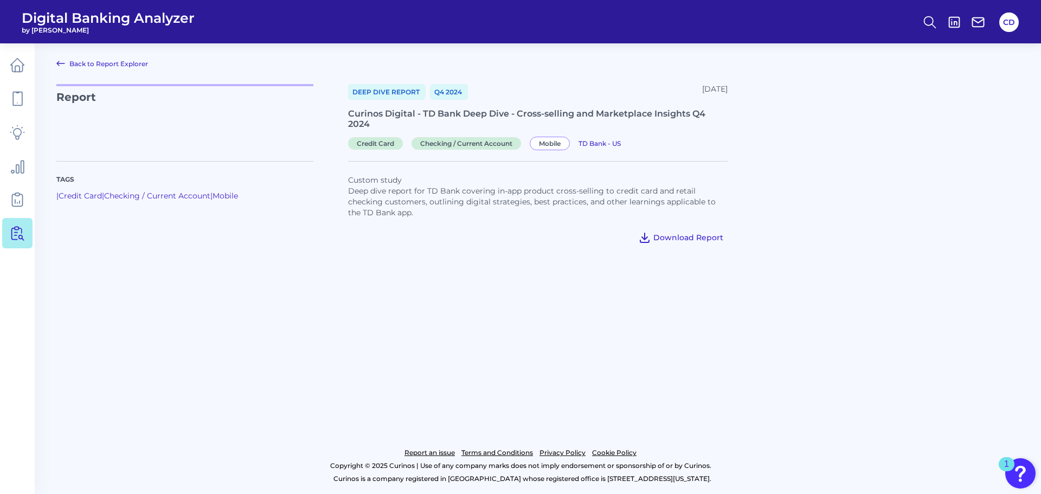
click at [679, 237] on span "Download Report" at bounding box center [689, 238] width 70 height 10
click at [660, 240] on span "Download Report" at bounding box center [689, 238] width 70 height 10
click at [53, 63] on main "Back to Report Explorer Report Deep Dive Report Q4 2024 October 15, 2024 Curino…" at bounding box center [520, 247] width 1041 height 494
click at [58, 63] on icon at bounding box center [61, 63] width 8 height 4
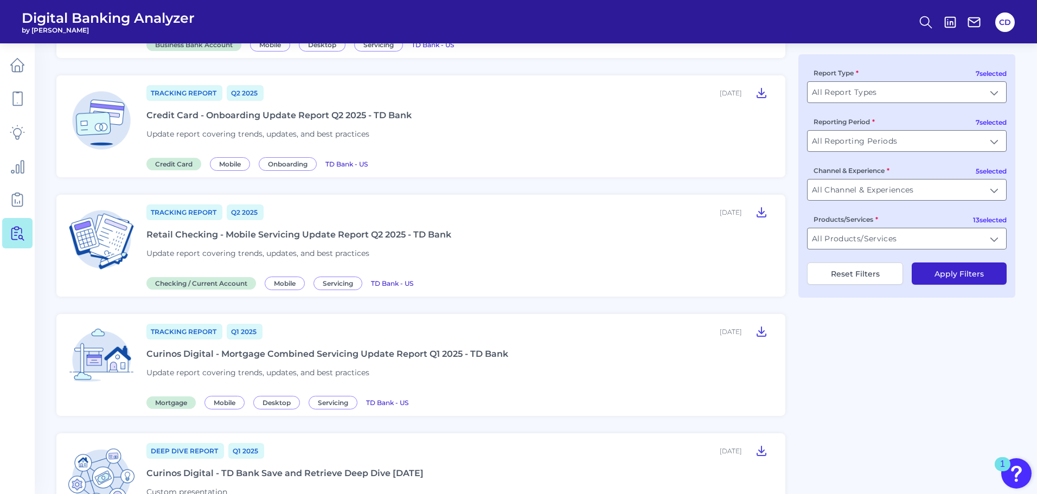
scroll to position [705, 0]
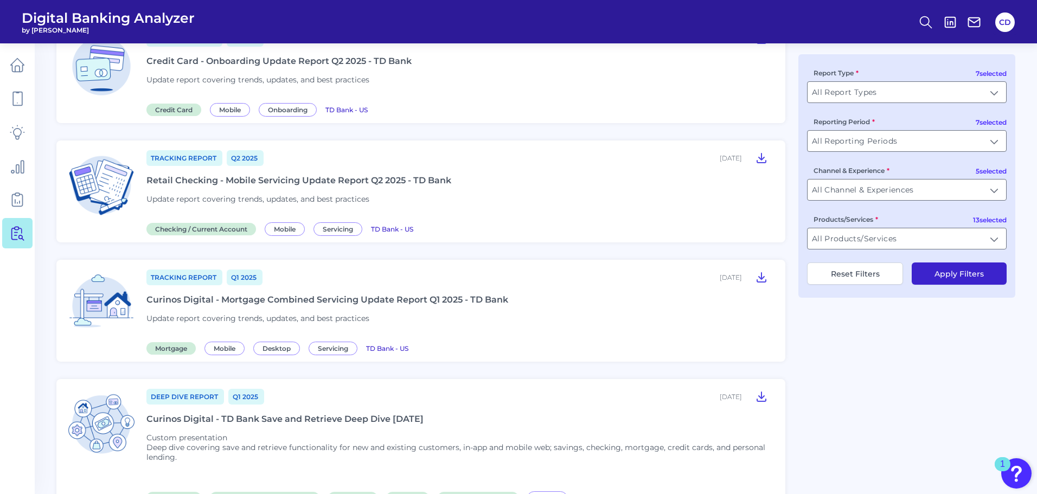
click at [245, 66] on div "Tracking Report Q2 2025 May 23, 2025 Credit Card - Onboarding Update Report Q2 …" at bounding box center [459, 72] width 626 height 85
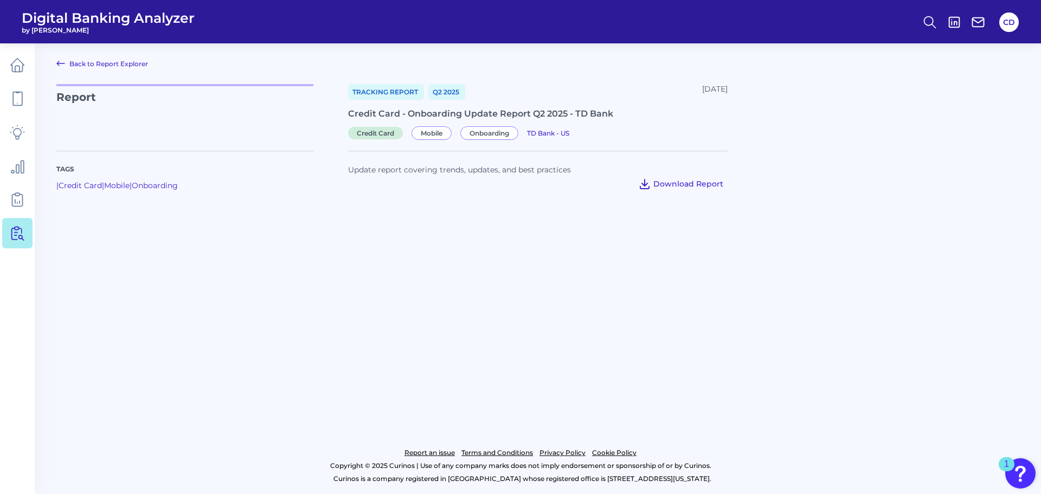
click at [658, 183] on span "Download Report" at bounding box center [689, 184] width 70 height 10
